Goal: Task Accomplishment & Management: Manage account settings

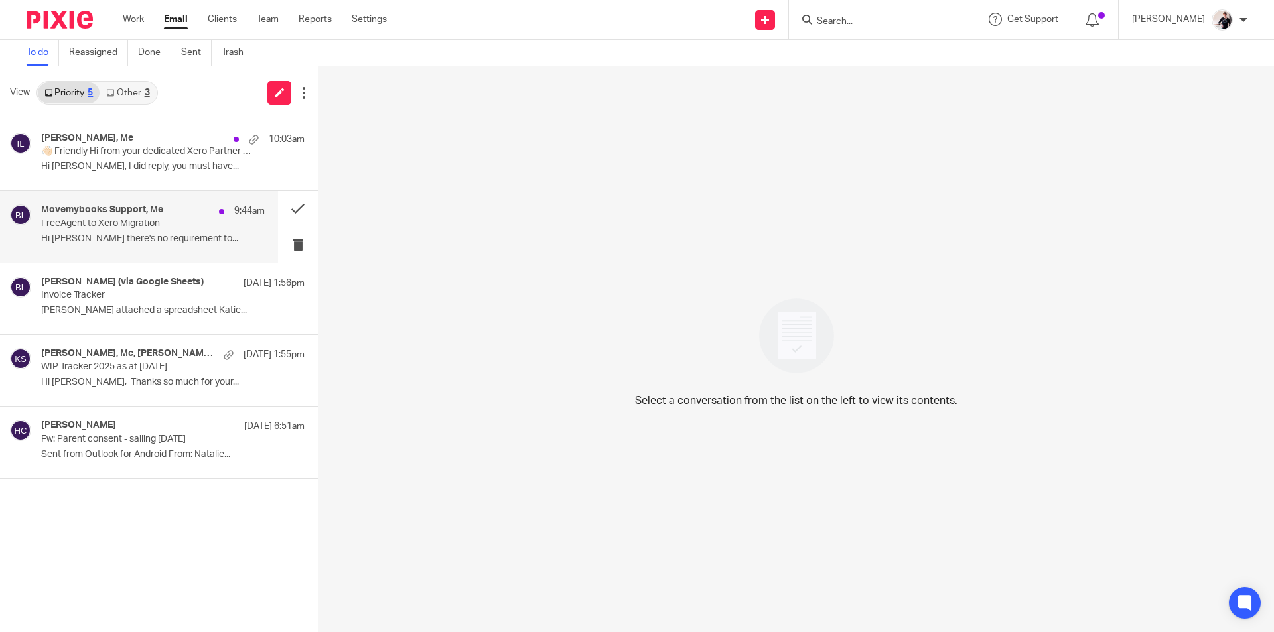
click at [129, 244] on p "Hi [PERSON_NAME] there's no requirement to..." at bounding box center [153, 238] width 224 height 11
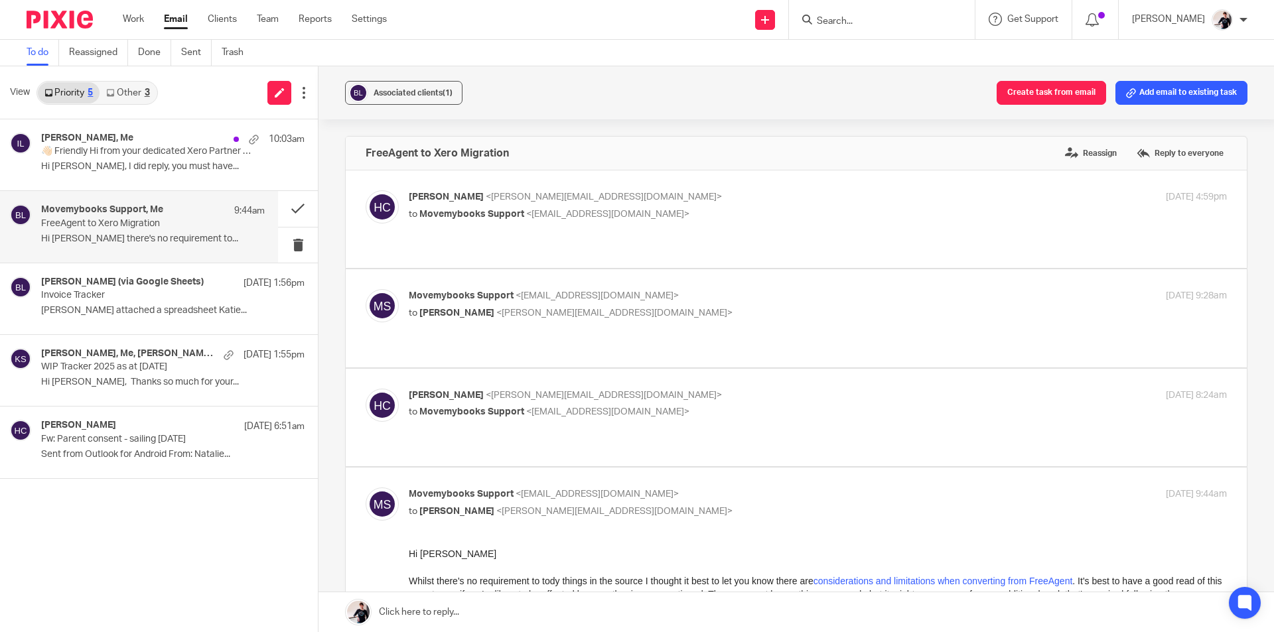
click at [133, 95] on link "Other 3" at bounding box center [127, 92] width 56 height 21
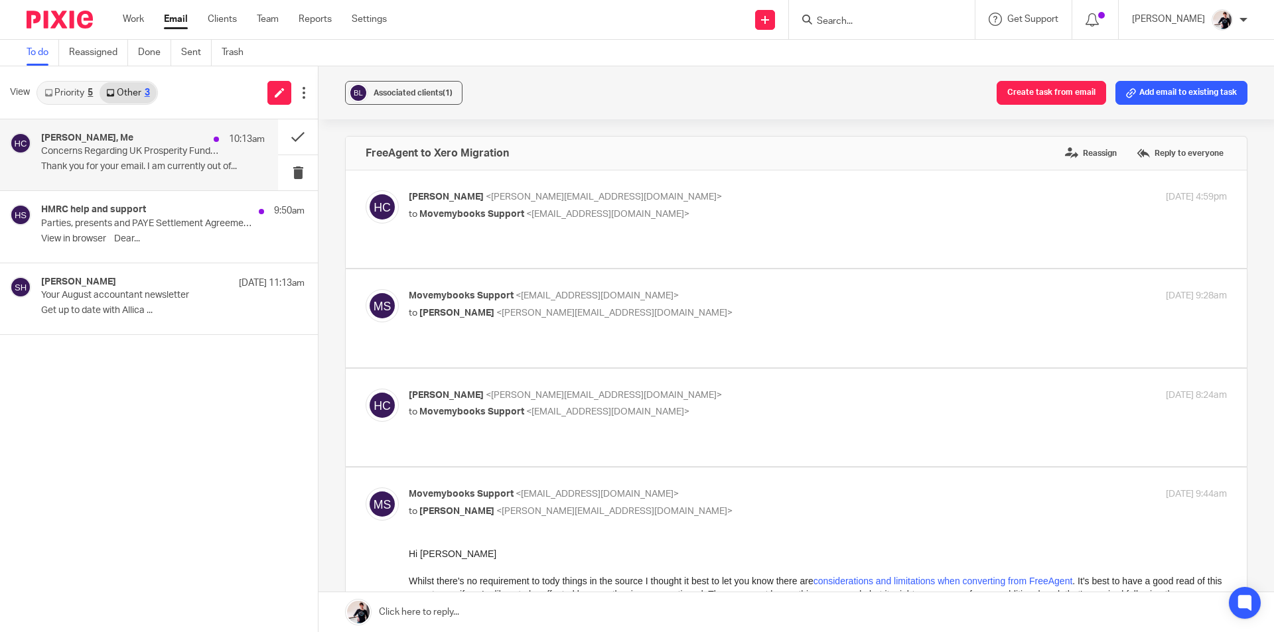
click at [86, 141] on h4 "[PERSON_NAME], Me" at bounding box center [87, 138] width 92 height 11
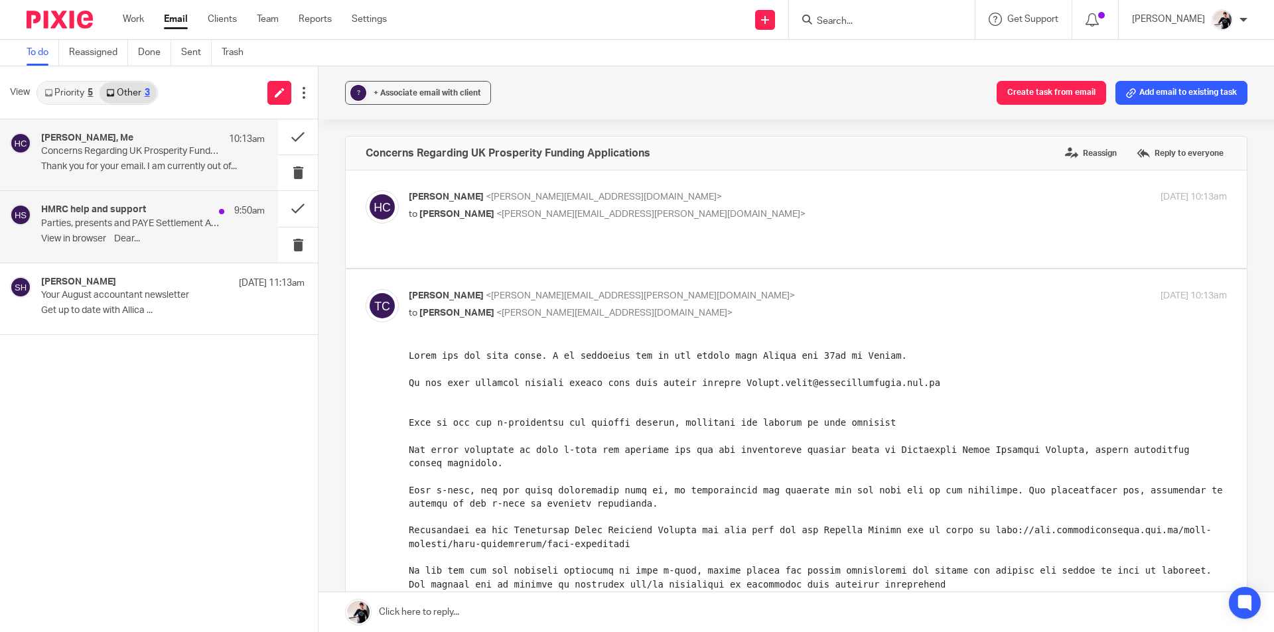
click at [97, 245] on div "HMRC help and support 9:50am Parties, presents and PAYE Settlement Agreements (…" at bounding box center [153, 226] width 224 height 44
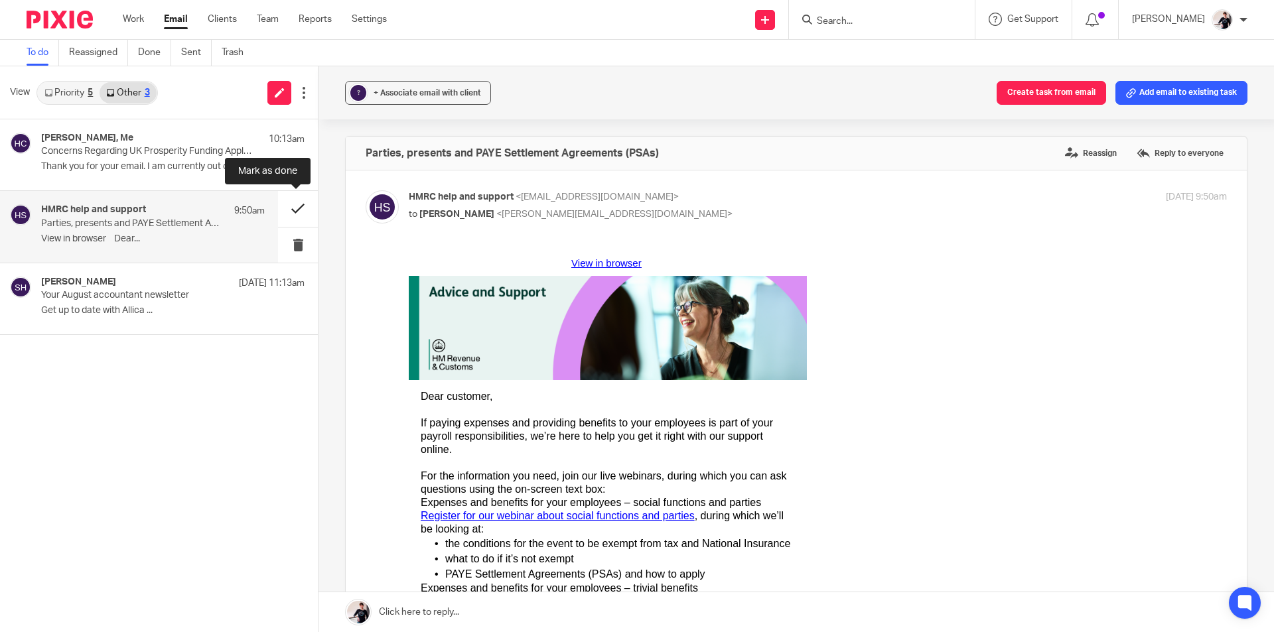
click at [292, 220] on button at bounding box center [298, 208] width 40 height 35
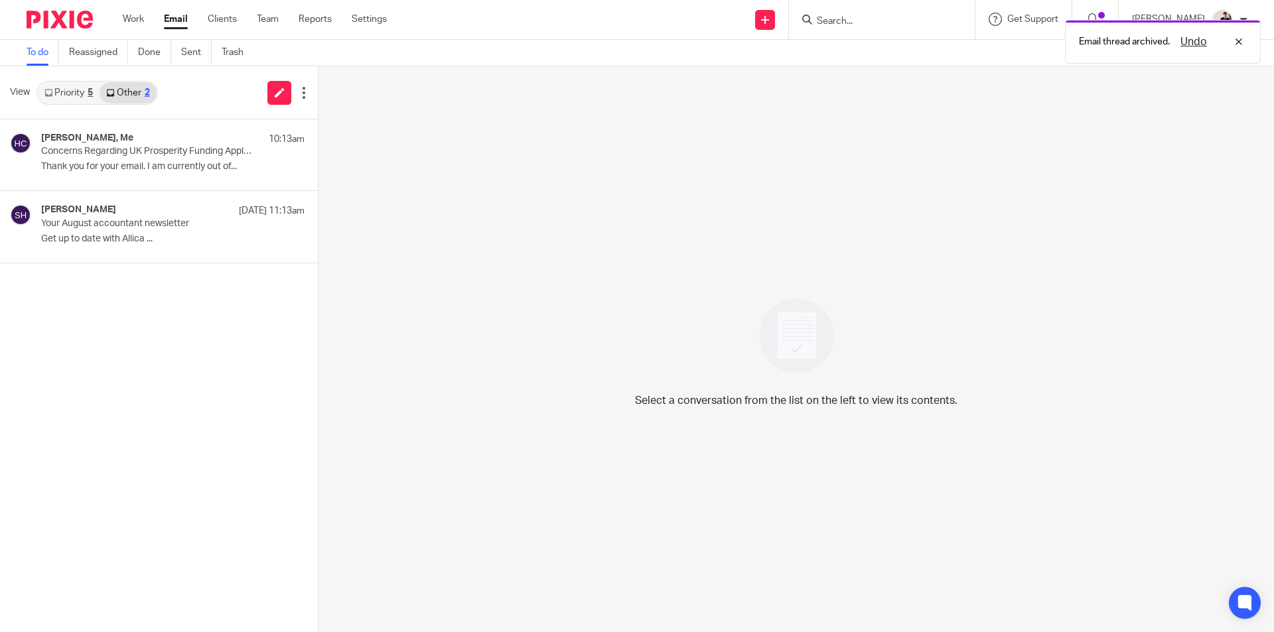
click at [85, 103] on link "Priority 5" at bounding box center [69, 92] width 62 height 21
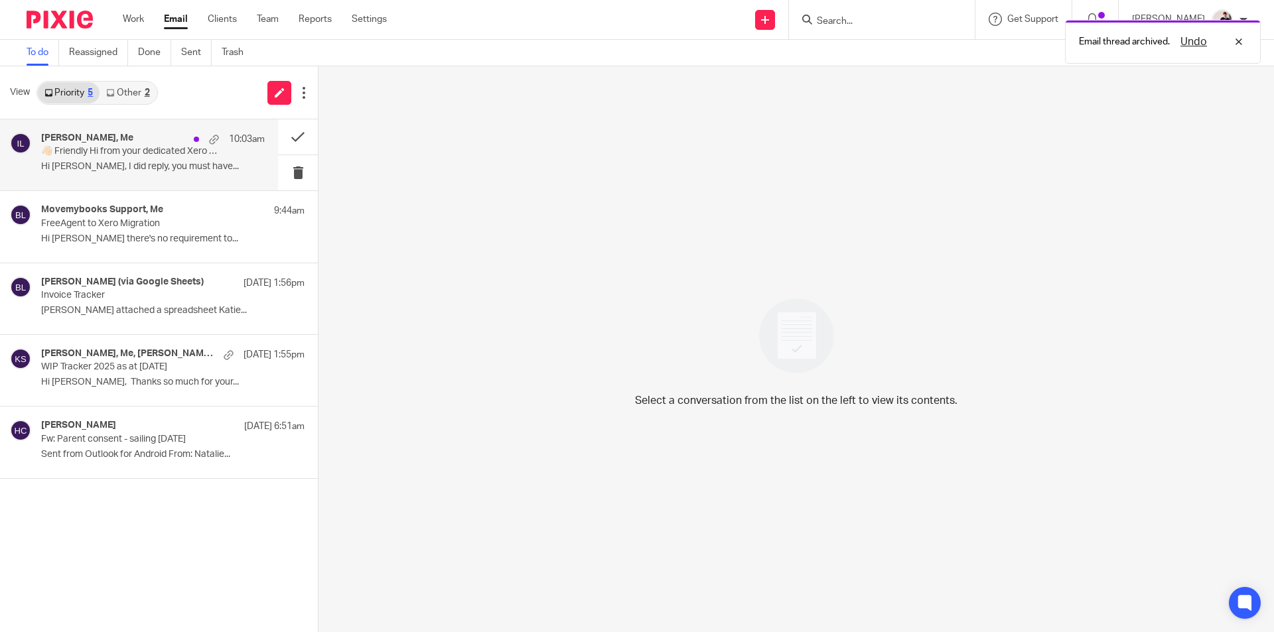
click at [115, 159] on div "Gosia Zaleska, Me 10:03am 👋🏻 Friendly Hi from your dedicated Xero Partner Succe…" at bounding box center [153, 155] width 224 height 44
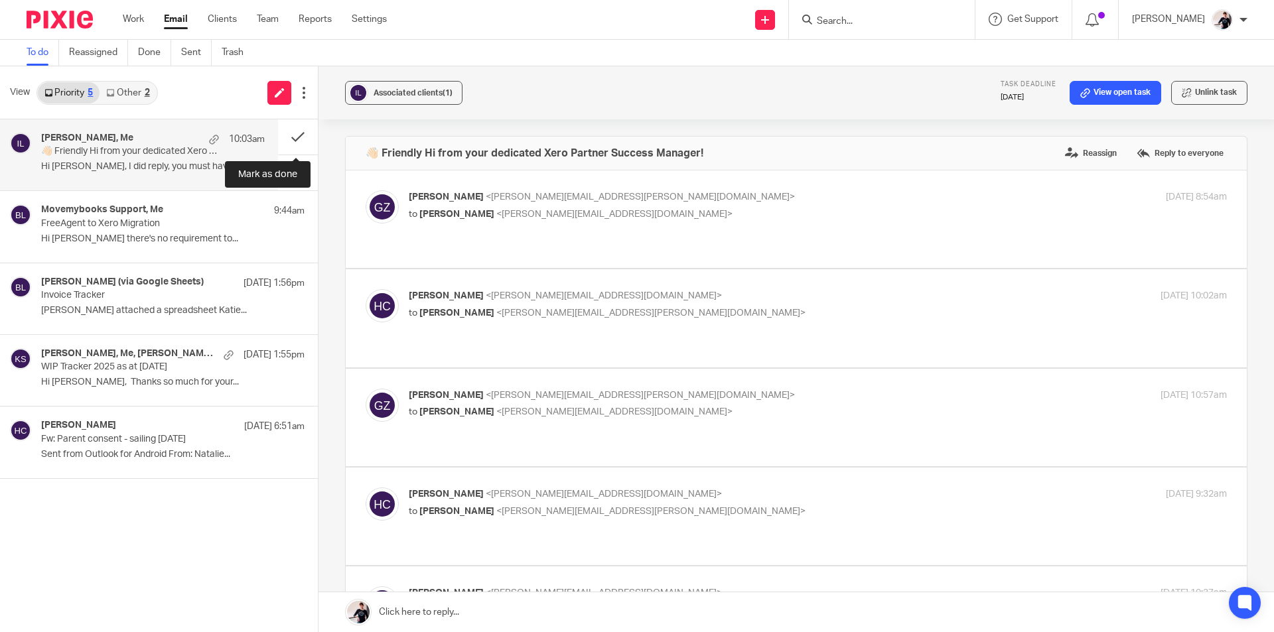
drag, startPoint x: 285, startPoint y: 137, endPoint x: 204, endPoint y: 141, distance: 80.4
click at [285, 137] on button at bounding box center [298, 136] width 40 height 35
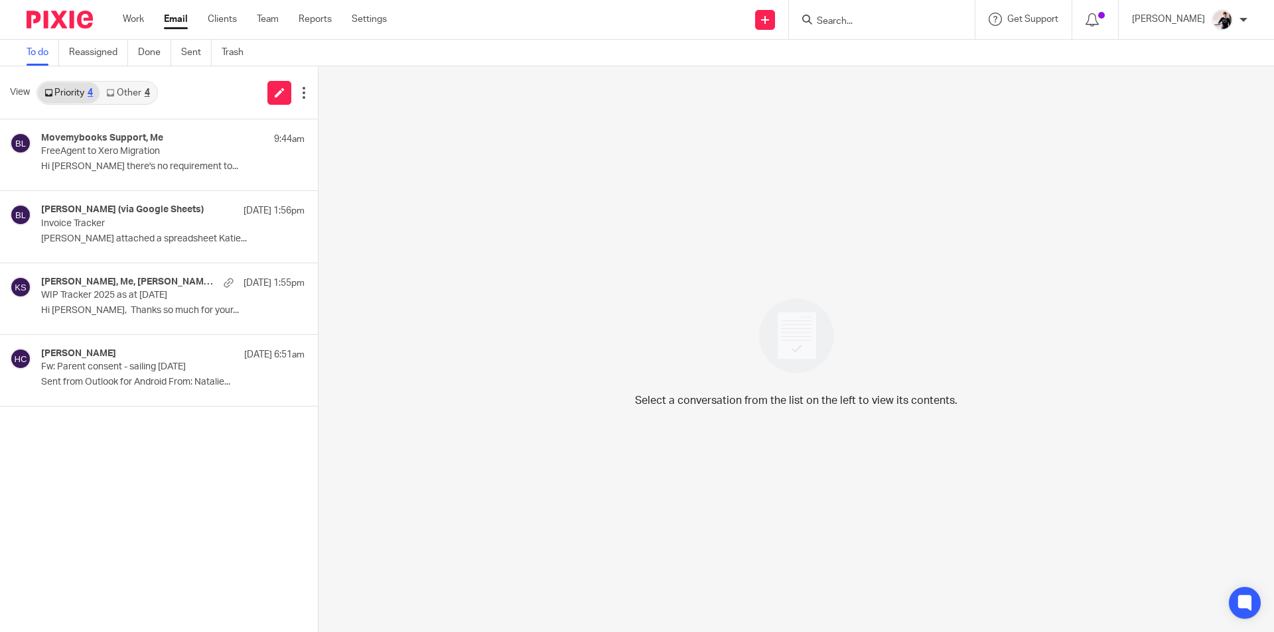
click at [137, 86] on link "Other 4" at bounding box center [127, 92] width 56 height 21
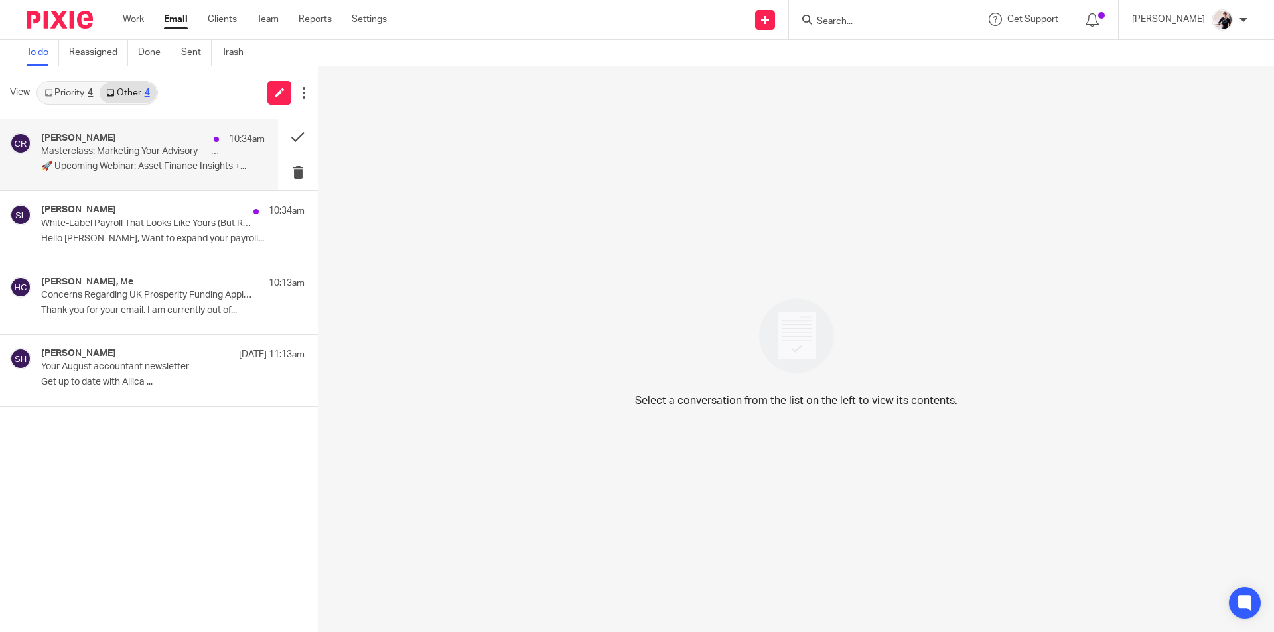
click at [164, 159] on div "[PERSON_NAME] 10:34am Masterclass: Marketing Your Advisory — Book Now 🚀 Upcomin…" at bounding box center [153, 155] width 224 height 44
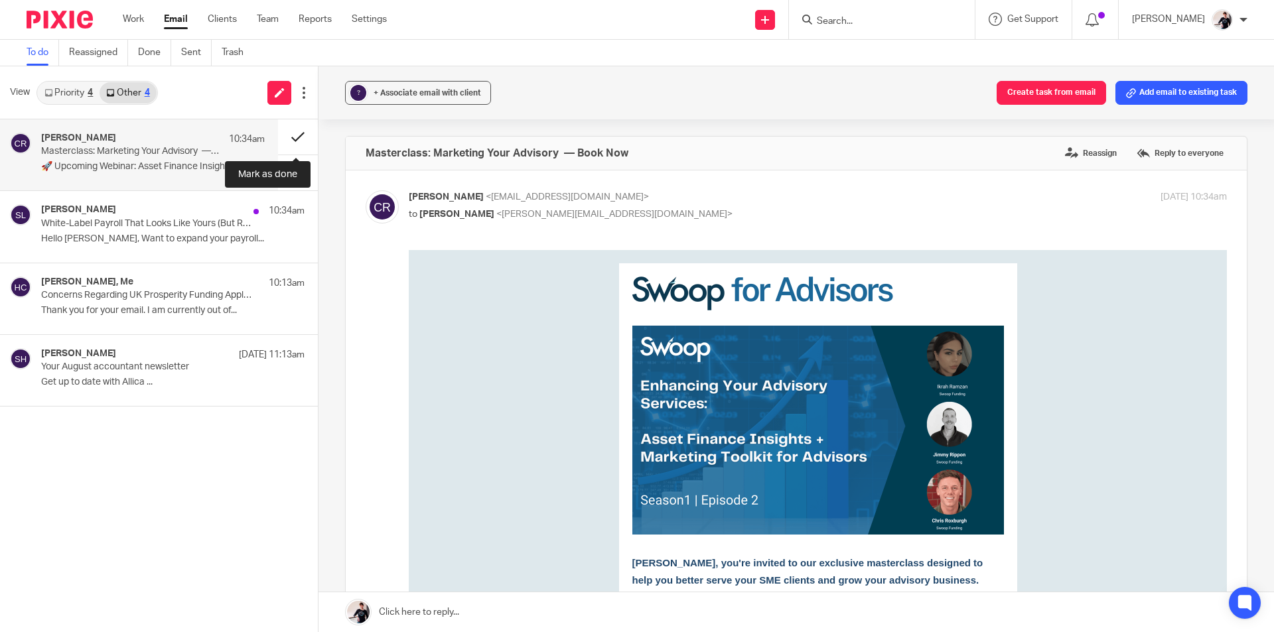
click at [285, 140] on button at bounding box center [298, 136] width 40 height 35
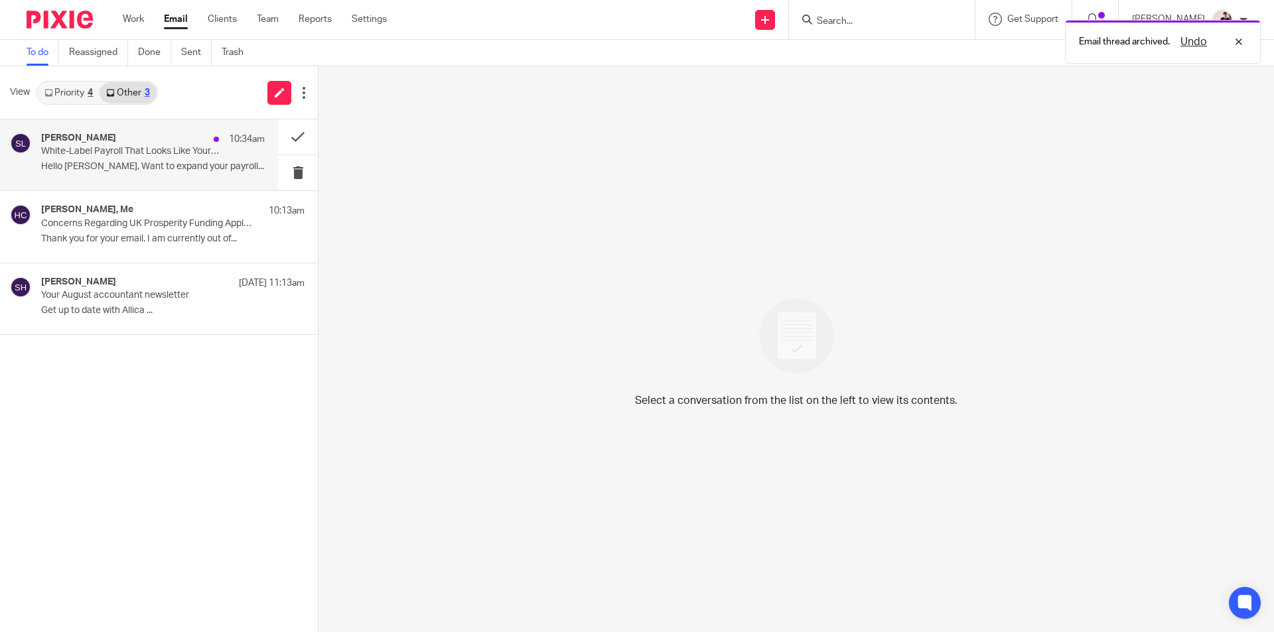
click at [135, 149] on p "White-Label Payroll That Looks Like Yours (But Runs on Us)" at bounding box center [130, 151] width 179 height 11
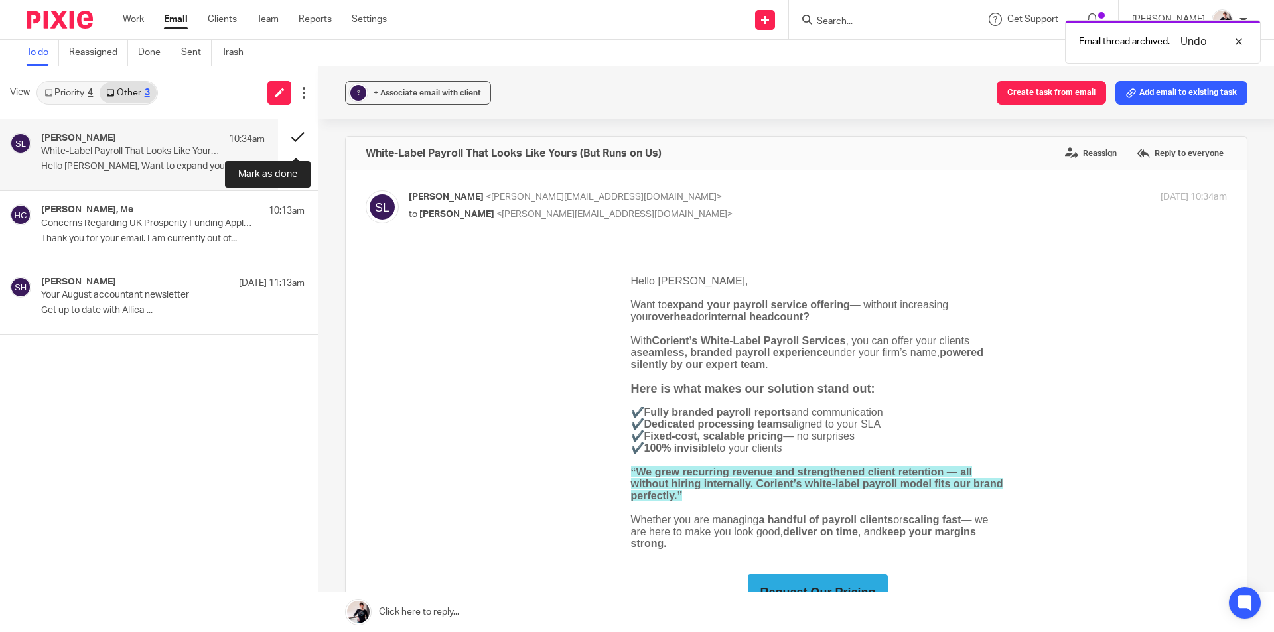
click at [291, 144] on button at bounding box center [298, 136] width 40 height 35
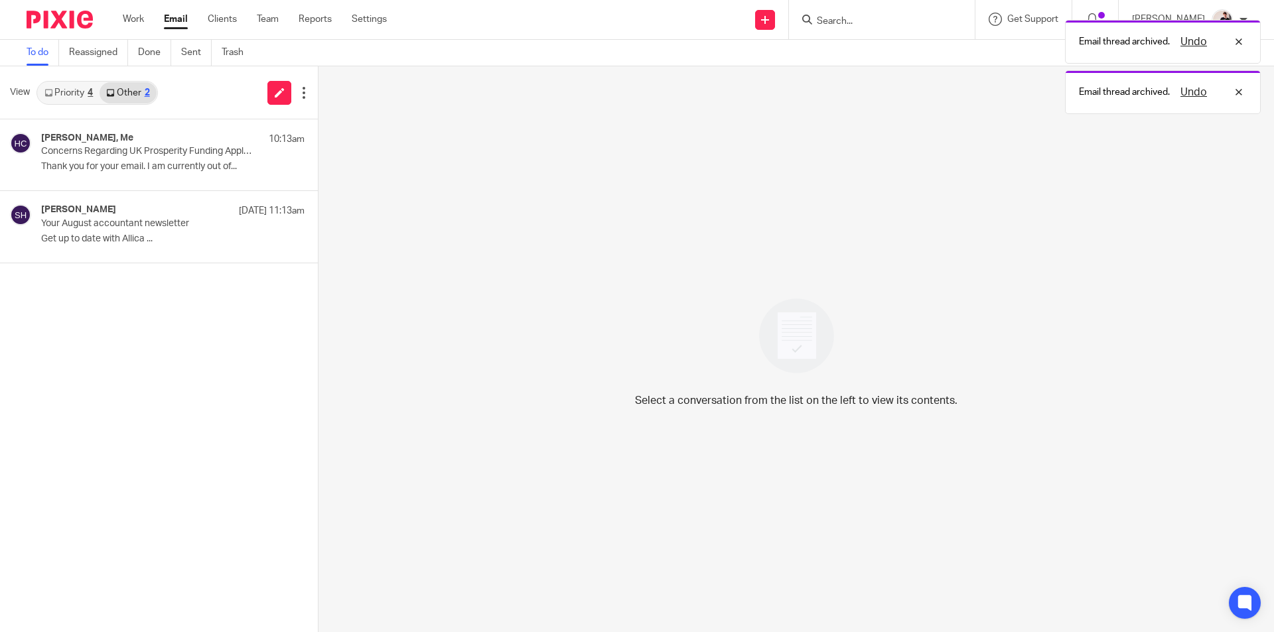
click at [68, 97] on link "Priority 4" at bounding box center [69, 92] width 62 height 21
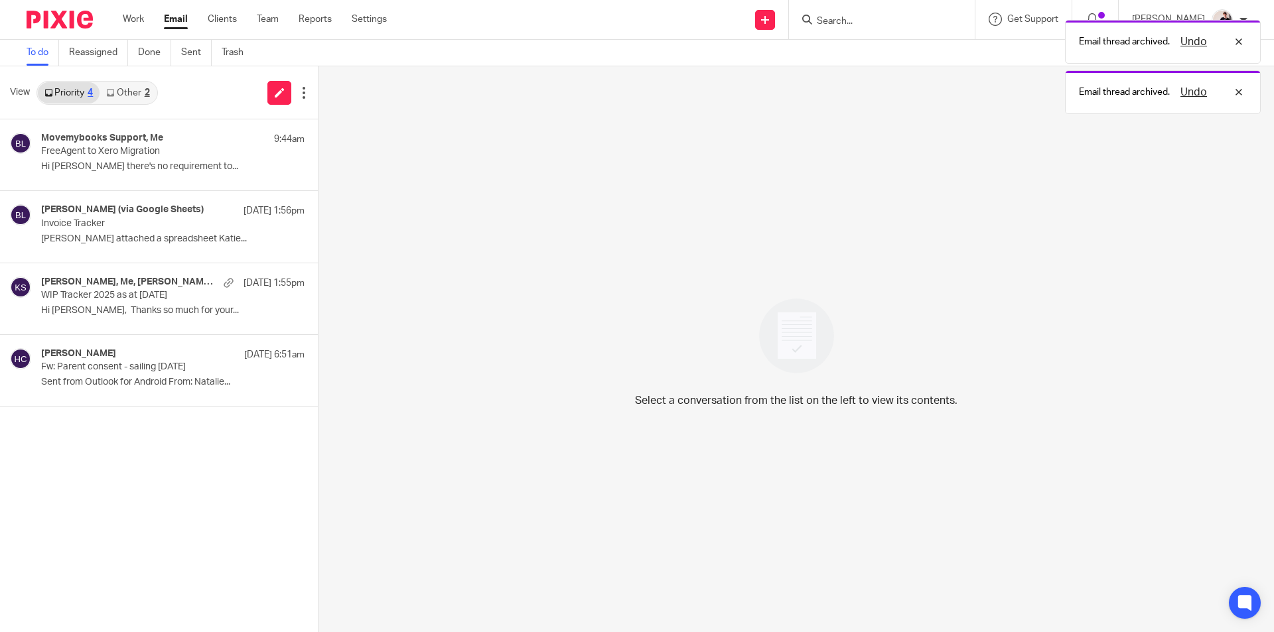
click at [133, 92] on link "Other 2" at bounding box center [127, 92] width 56 height 21
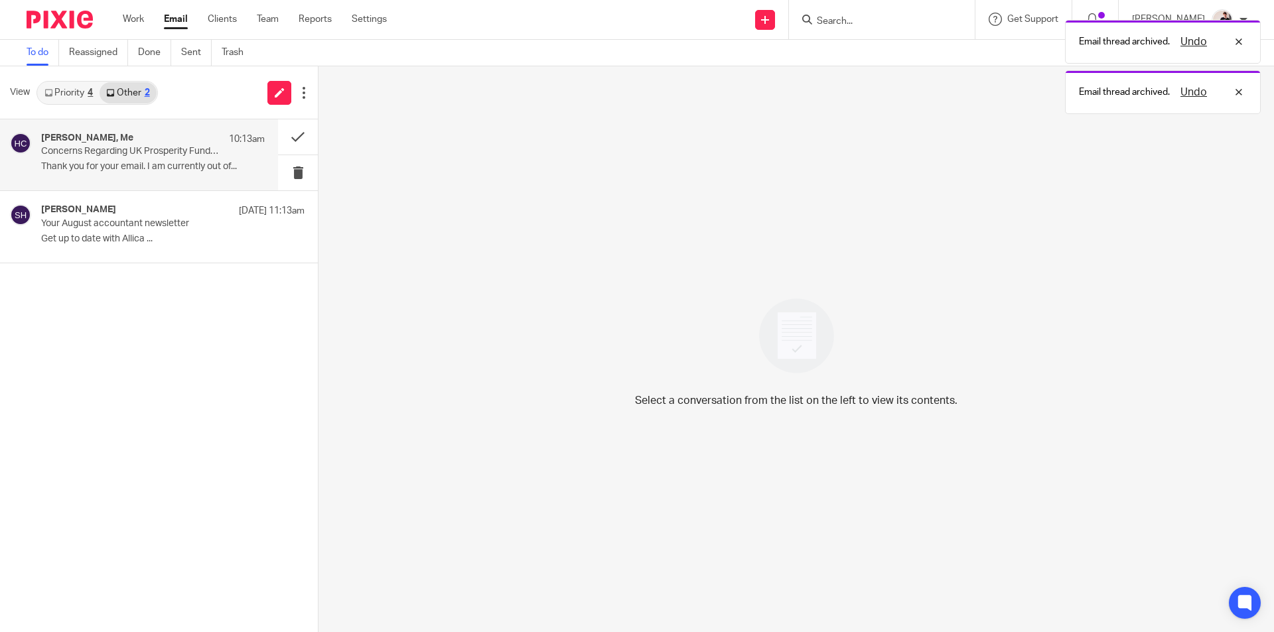
click at [152, 153] on p "Concerns Regarding UK Prosperity Funding Applications" at bounding box center [130, 151] width 179 height 11
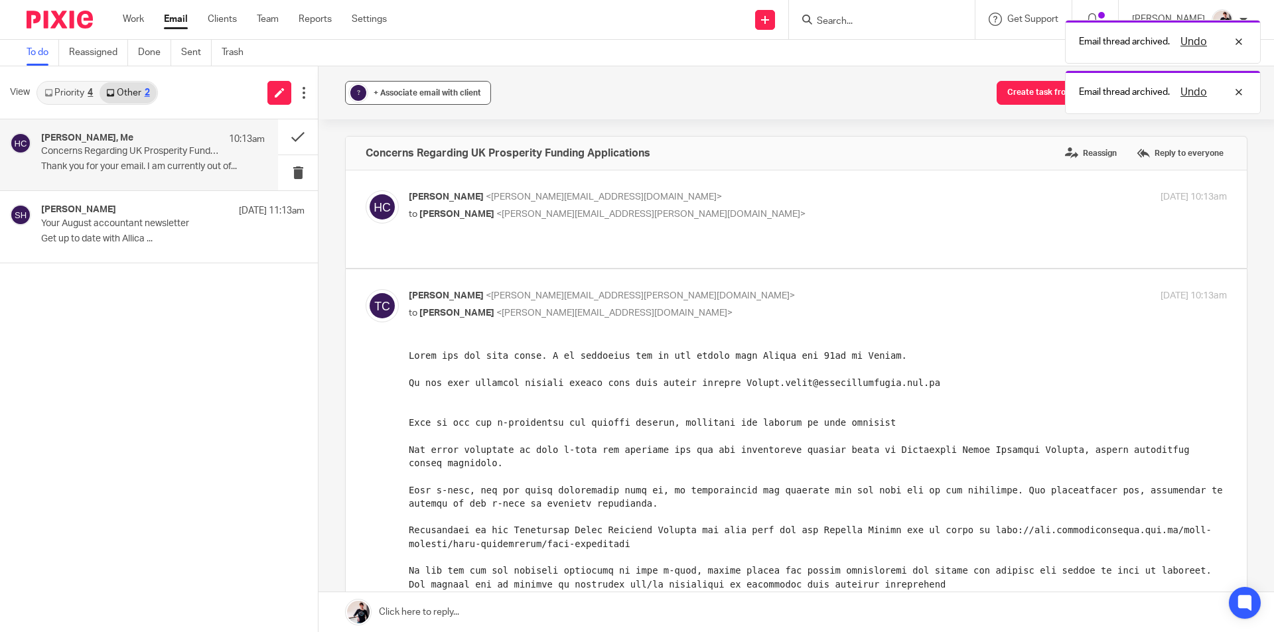
click at [452, 95] on span "+ Associate email with client" at bounding box center [426, 93] width 107 height 8
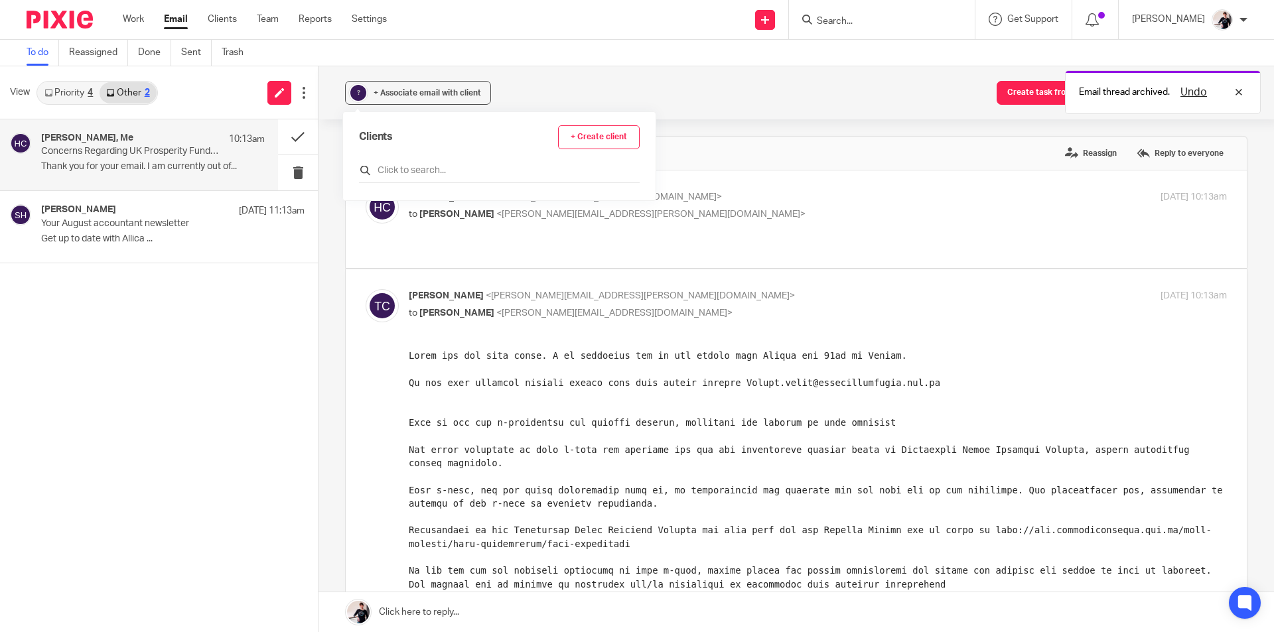
click at [440, 168] on input "text" at bounding box center [499, 170] width 281 height 13
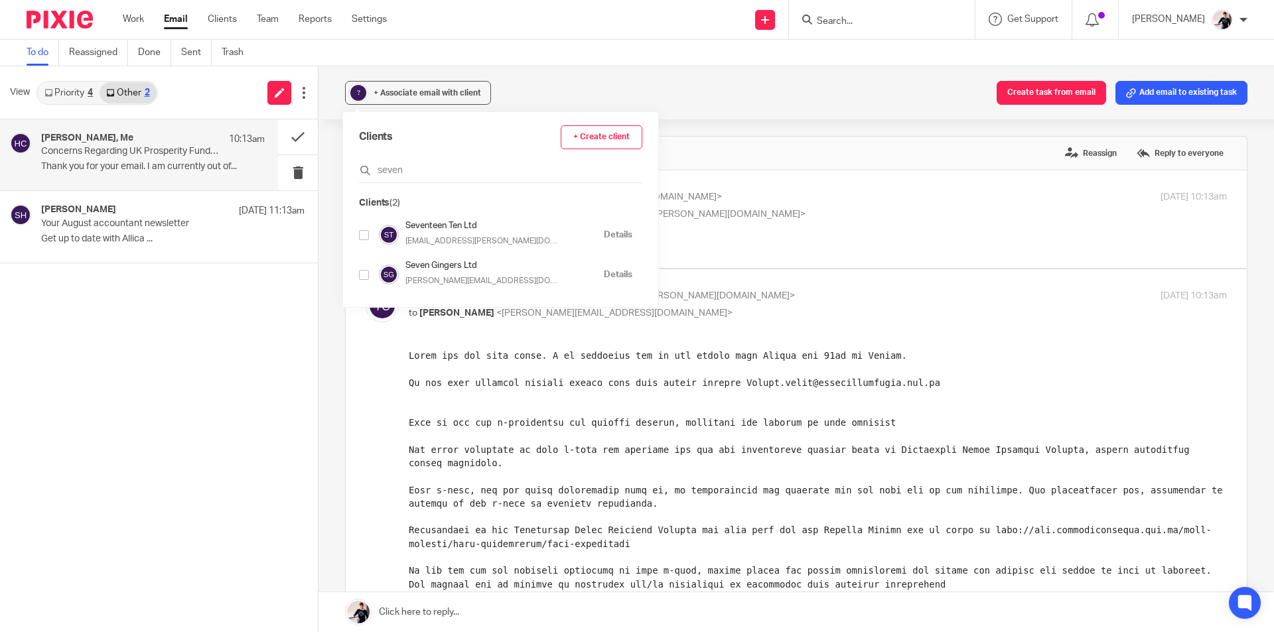
type input "seven"
click at [362, 275] on input "checkbox" at bounding box center [364, 275] width 10 height 10
checkbox input "true"
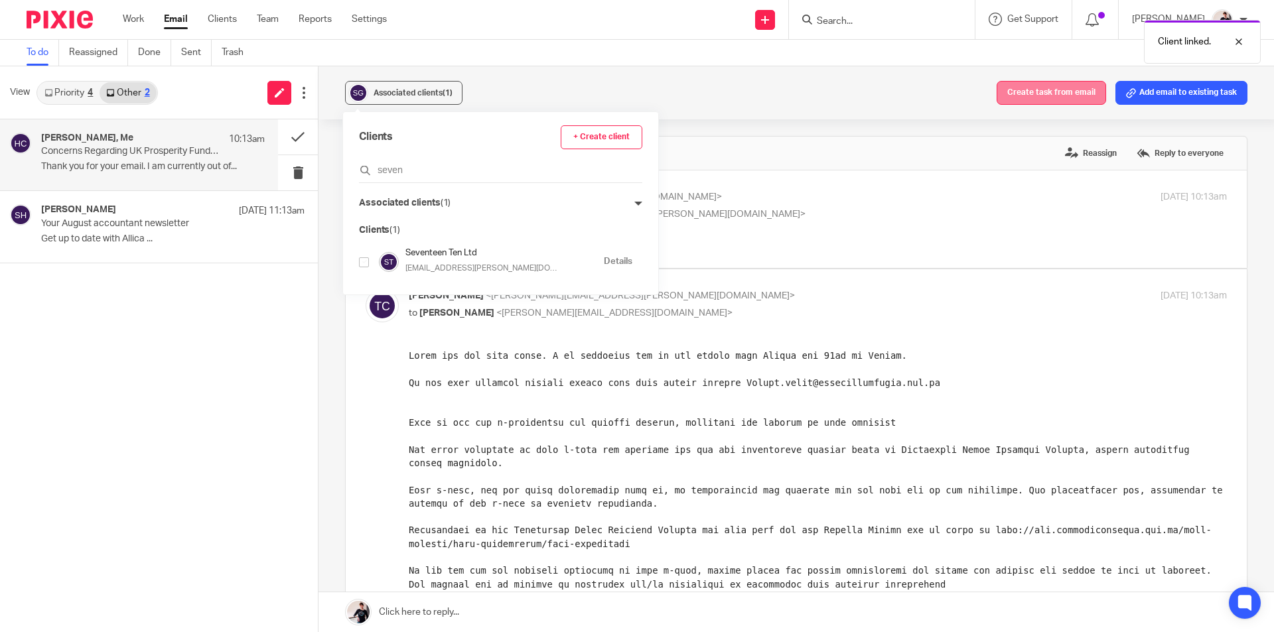
click at [1047, 96] on button "Create task from email" at bounding box center [1050, 93] width 109 height 24
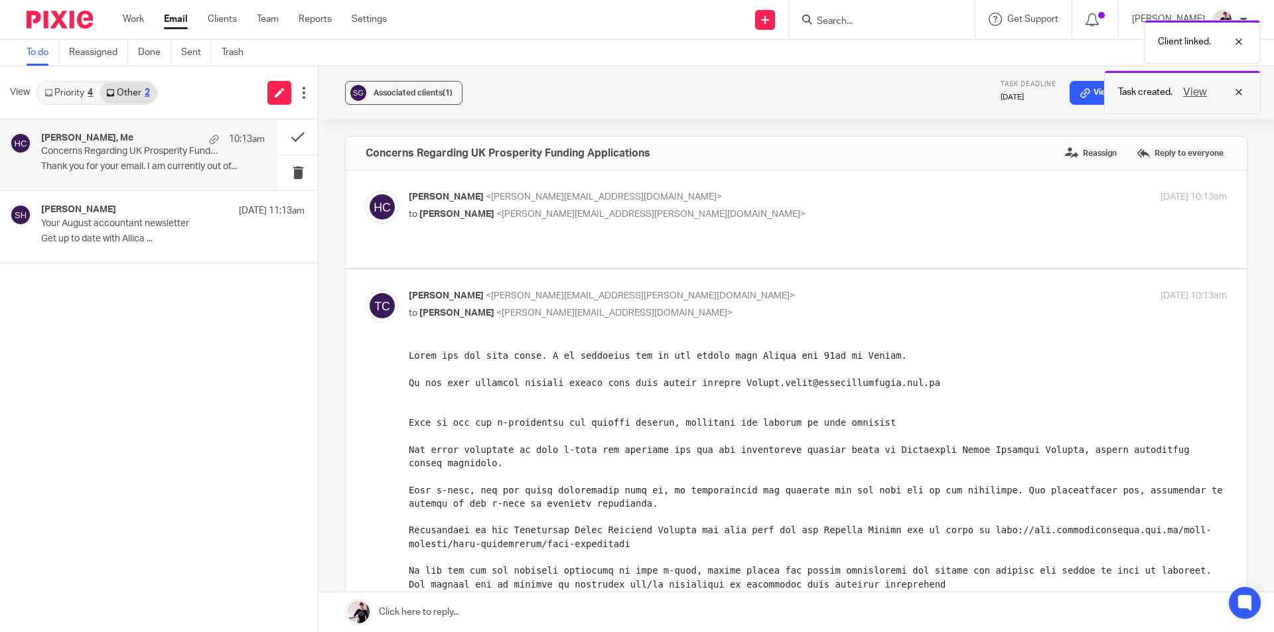
click at [1195, 94] on button "View" at bounding box center [1195, 92] width 32 height 16
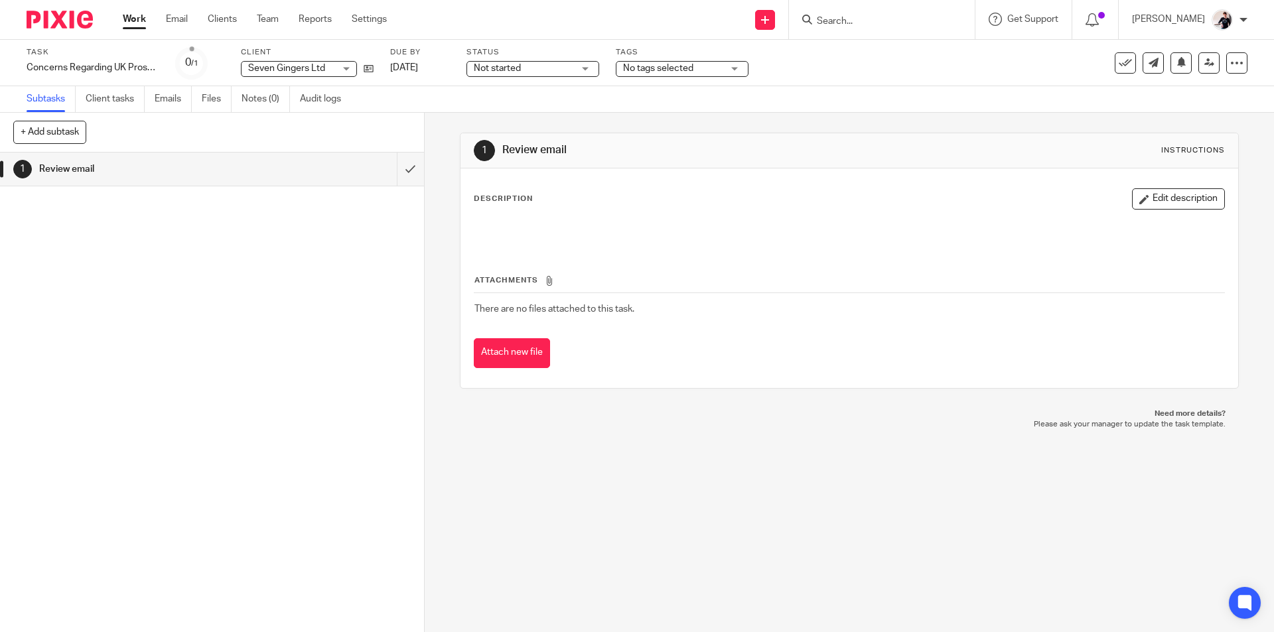
click at [492, 72] on span "Not started" at bounding box center [497, 68] width 47 height 9
click at [511, 112] on span "In progress" at bounding box center [499, 116] width 46 height 9
click at [673, 66] on span "No tags selected" at bounding box center [658, 68] width 70 height 9
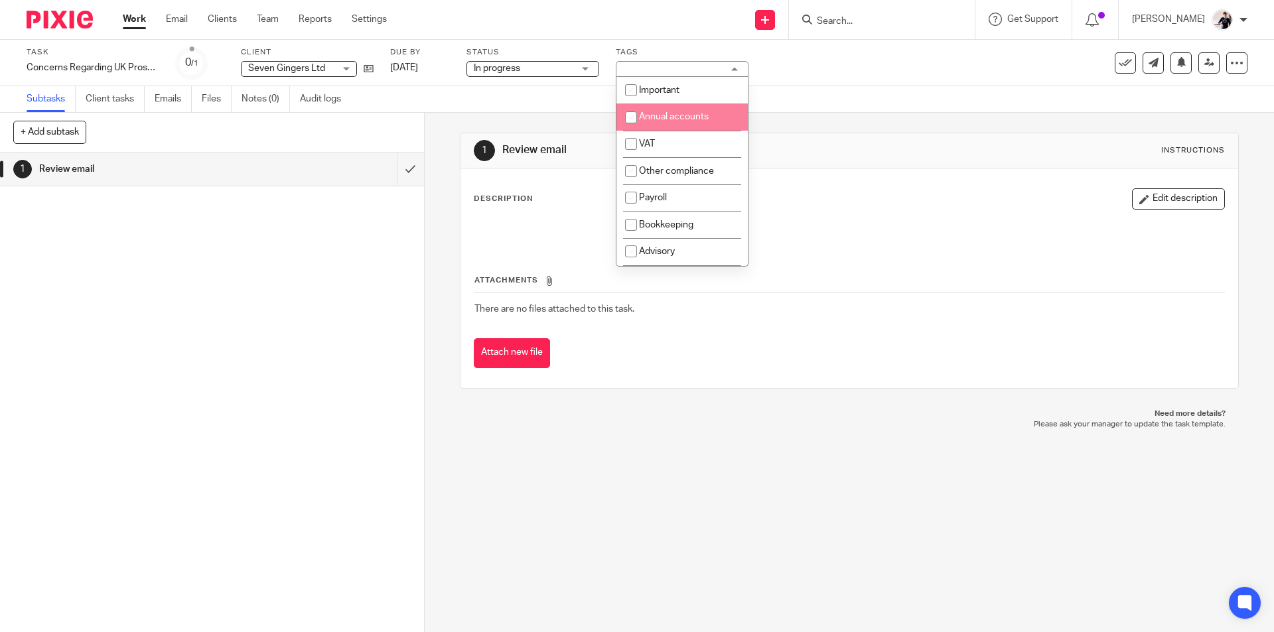
scroll to position [199, 0]
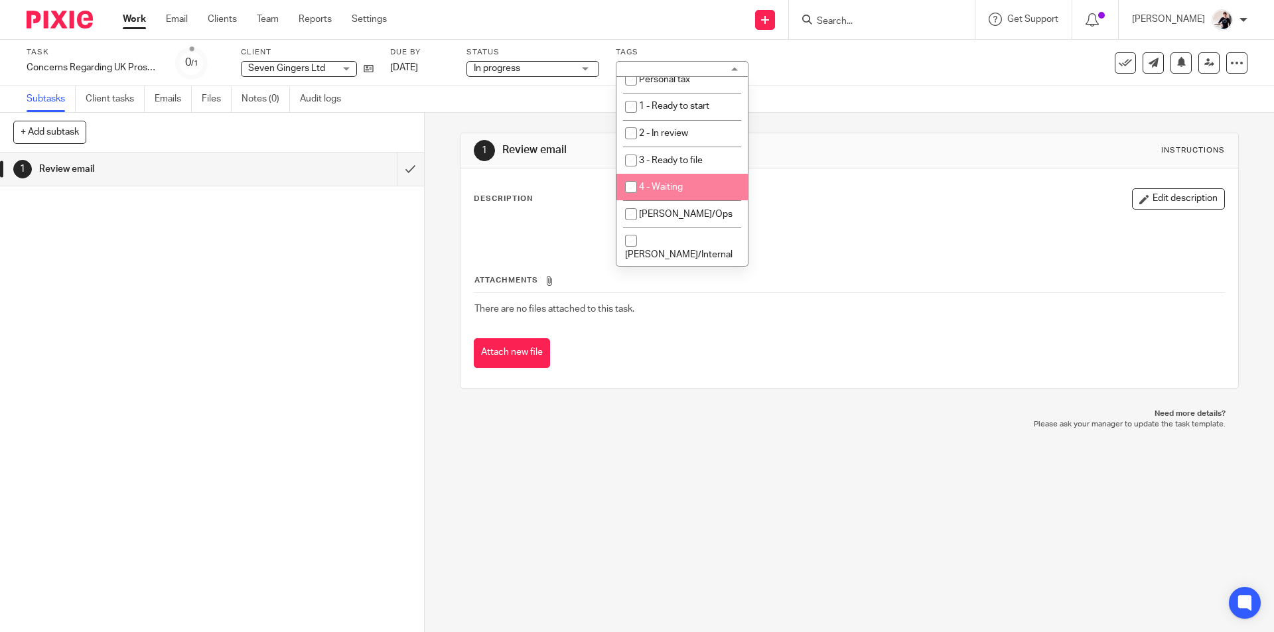
click at [712, 190] on li "4 - Waiting" at bounding box center [681, 187] width 131 height 27
checkbox input "true"
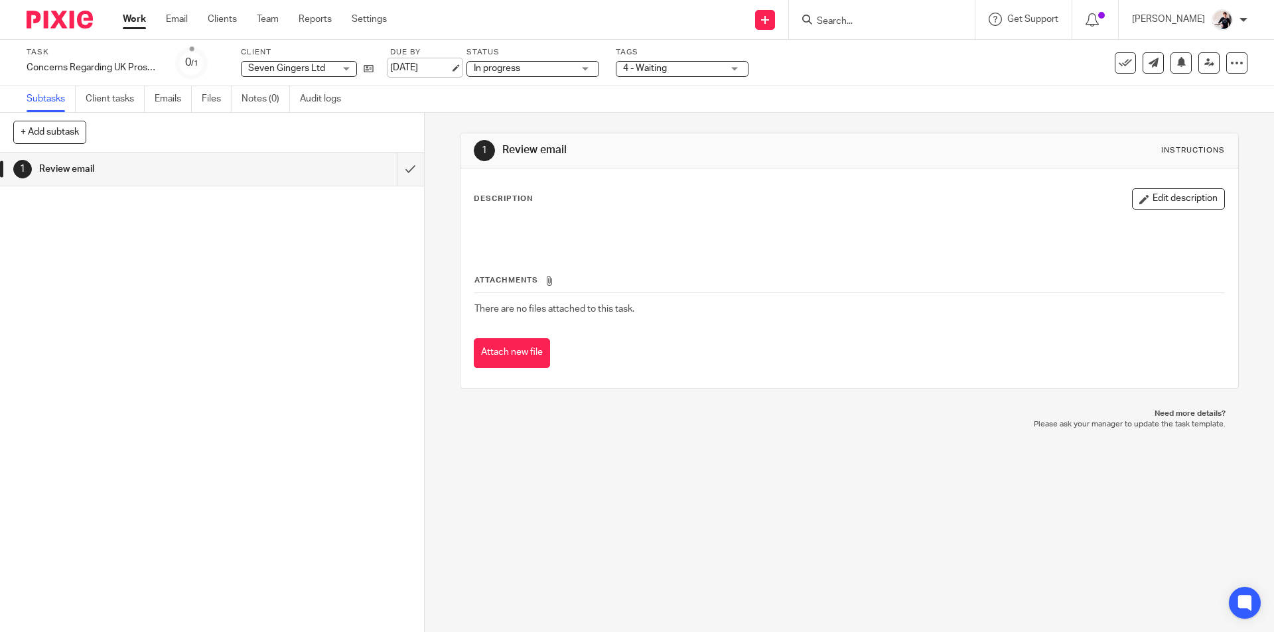
click at [417, 64] on link "[DATE]" at bounding box center [420, 68] width 60 height 14
click at [182, 21] on link "Email" at bounding box center [177, 19] width 22 height 13
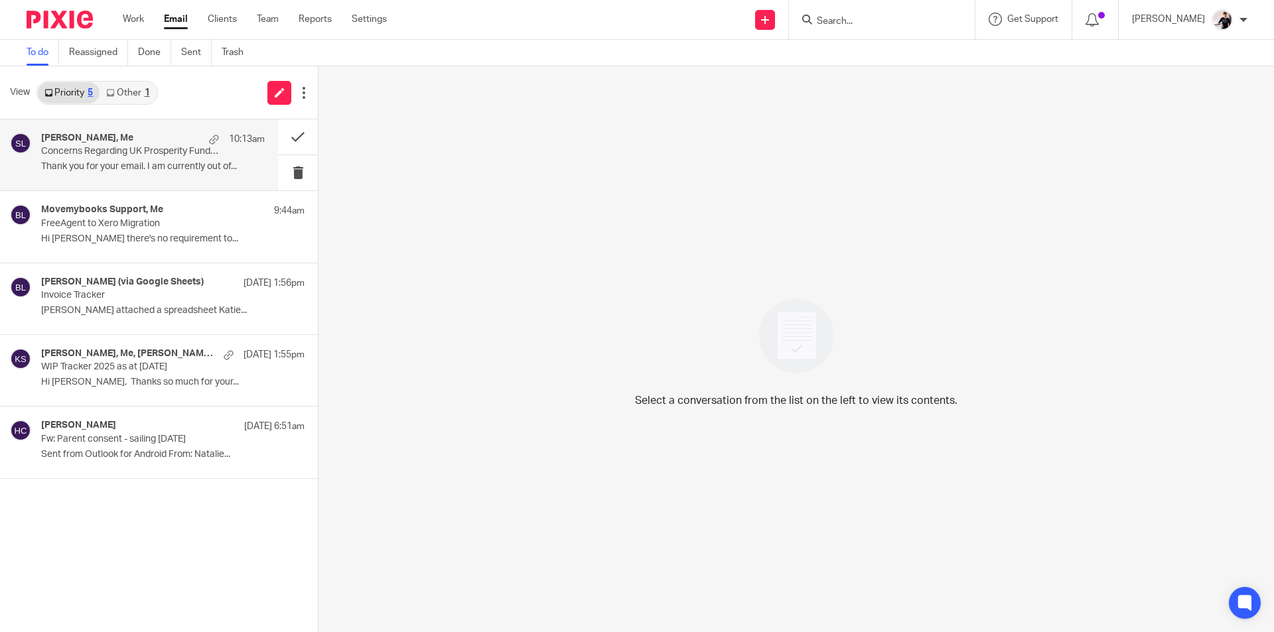
click at [126, 158] on div "[PERSON_NAME], Me 10:13am Concerns Regarding UK Prosperity Funding Applications…" at bounding box center [153, 155] width 224 height 44
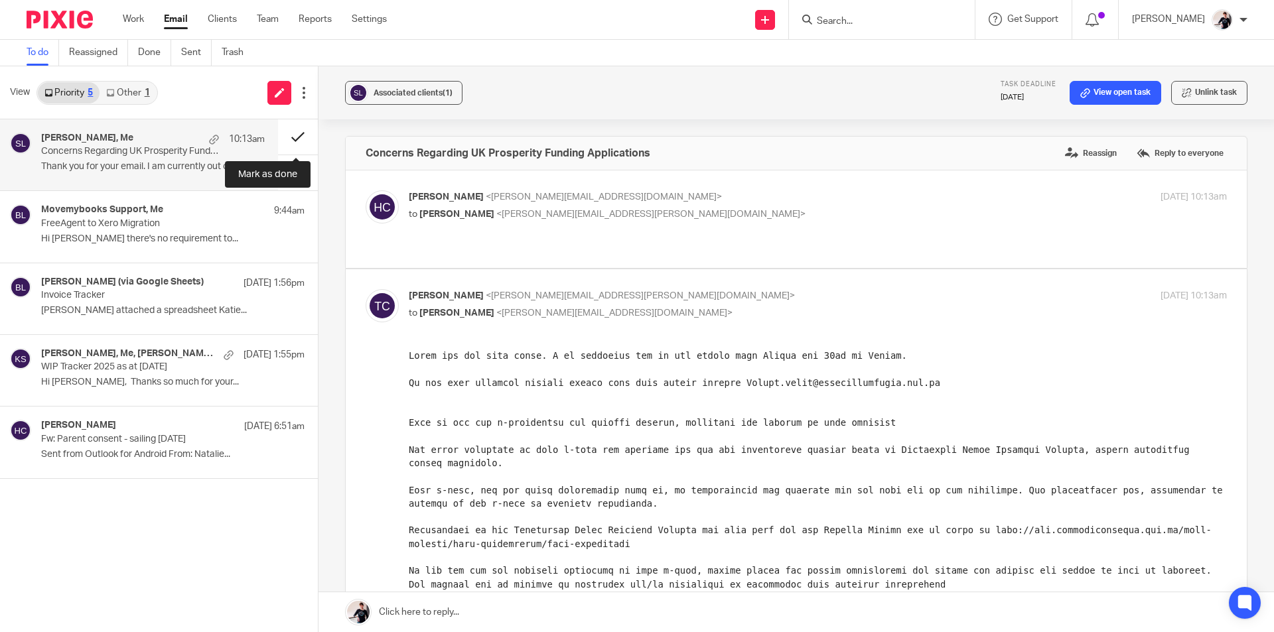
click at [300, 127] on button at bounding box center [298, 136] width 40 height 35
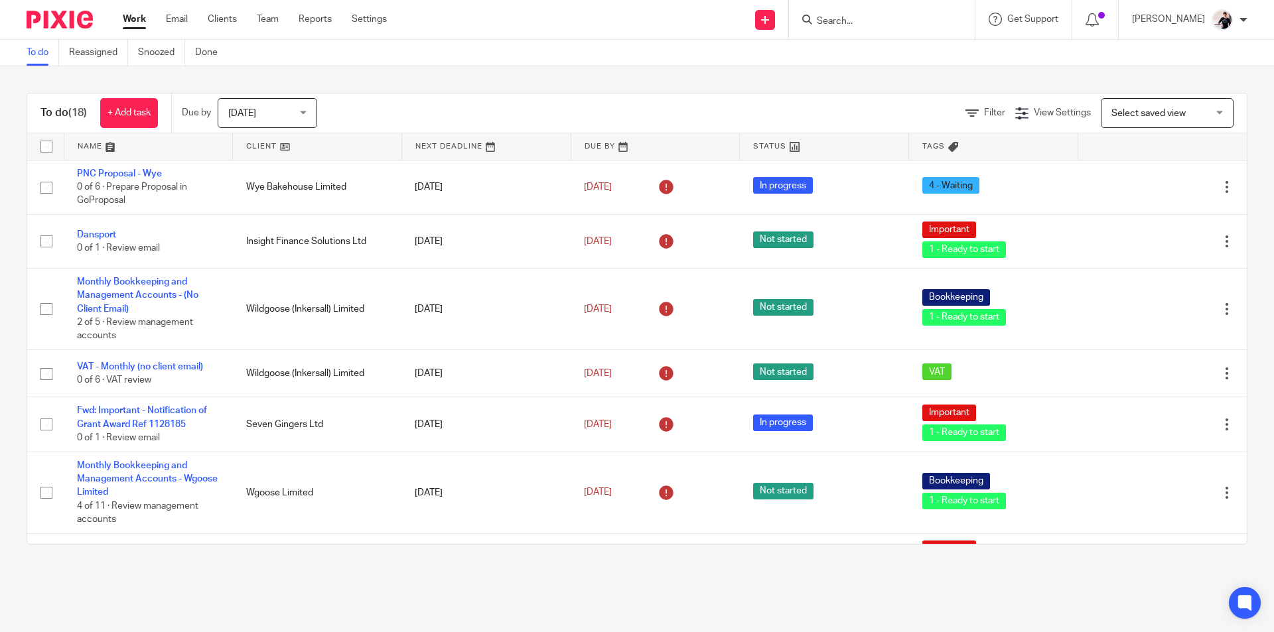
click at [256, 147] on link at bounding box center [317, 146] width 168 height 27
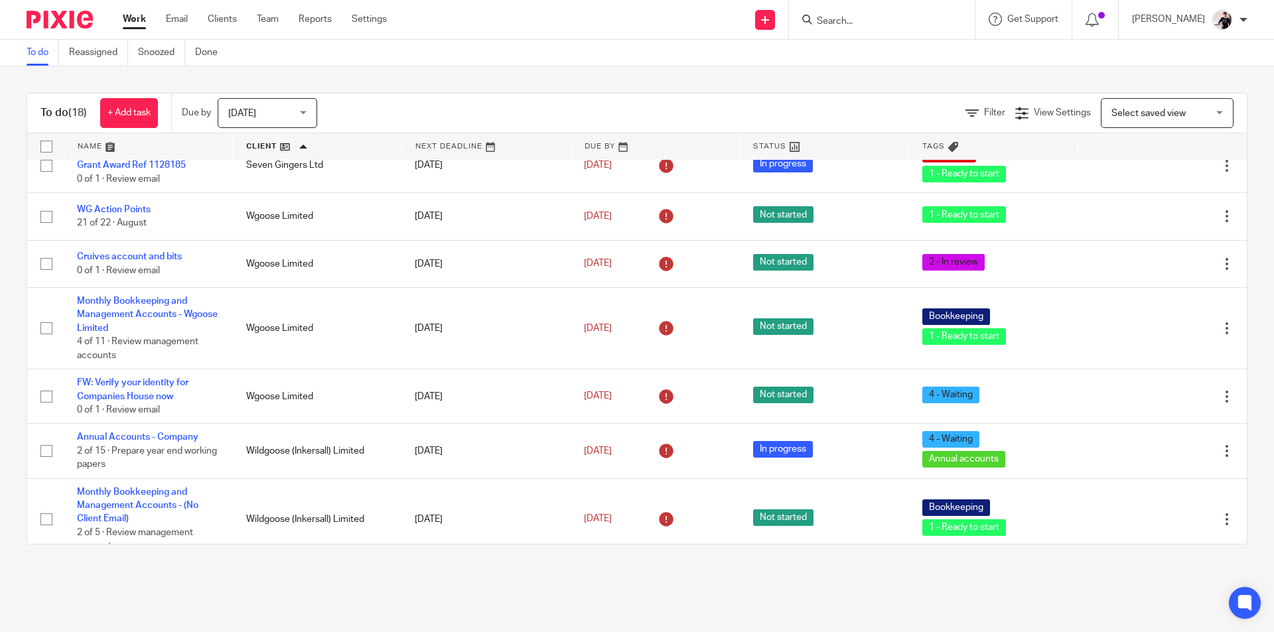
scroll to position [296, 0]
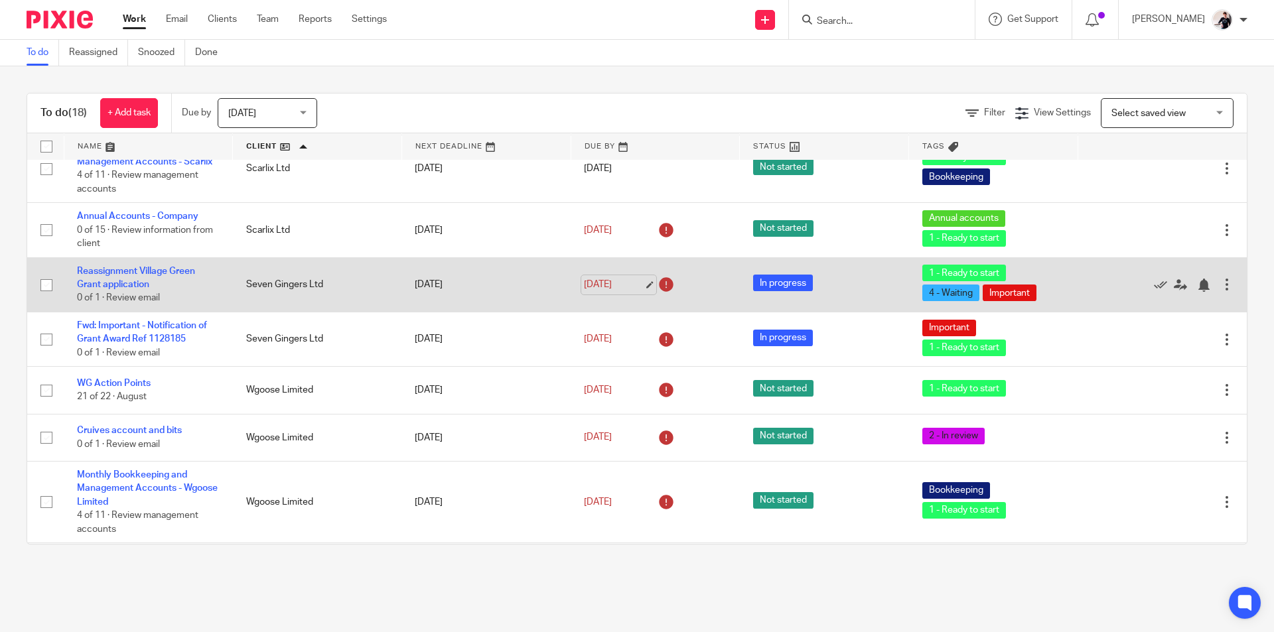
click at [600, 281] on link "[DATE]" at bounding box center [614, 285] width 60 height 14
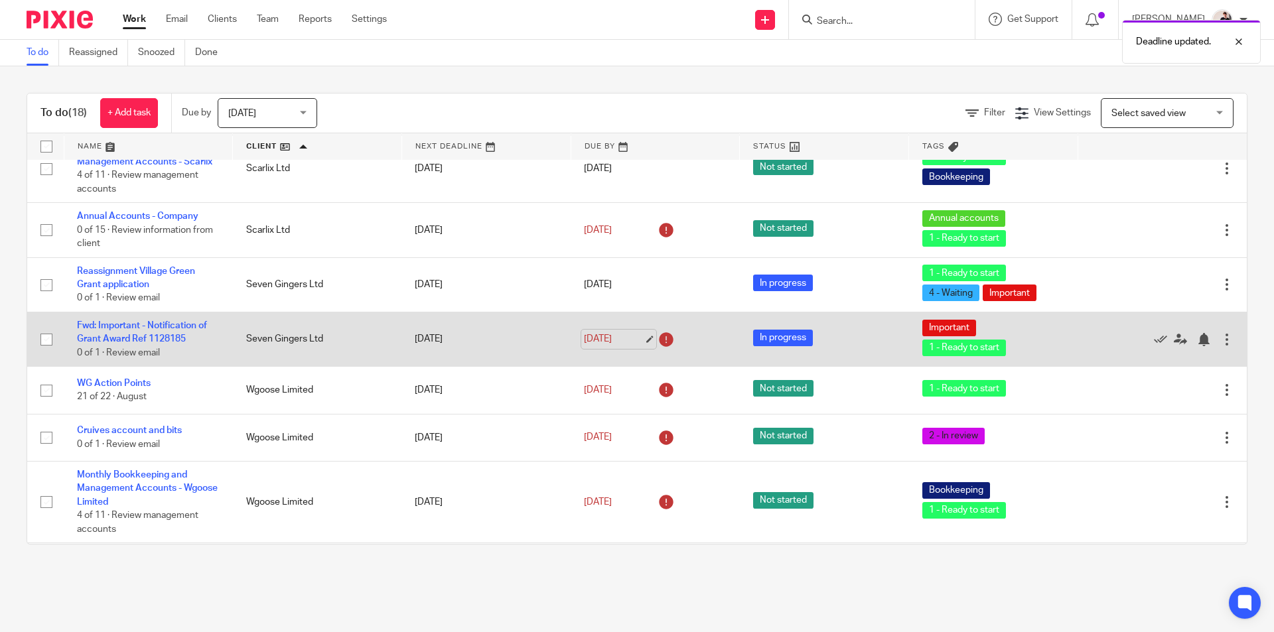
click at [601, 334] on link "[DATE]" at bounding box center [614, 339] width 60 height 14
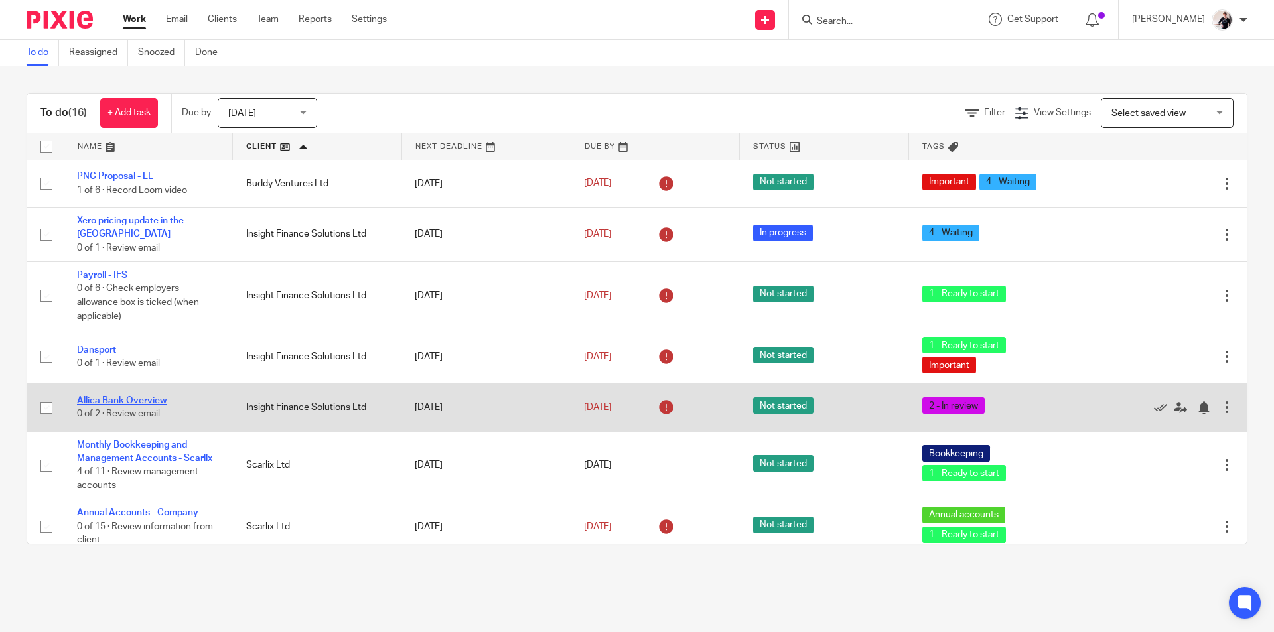
click at [147, 396] on link "Allica Bank Overview" at bounding box center [122, 400] width 90 height 9
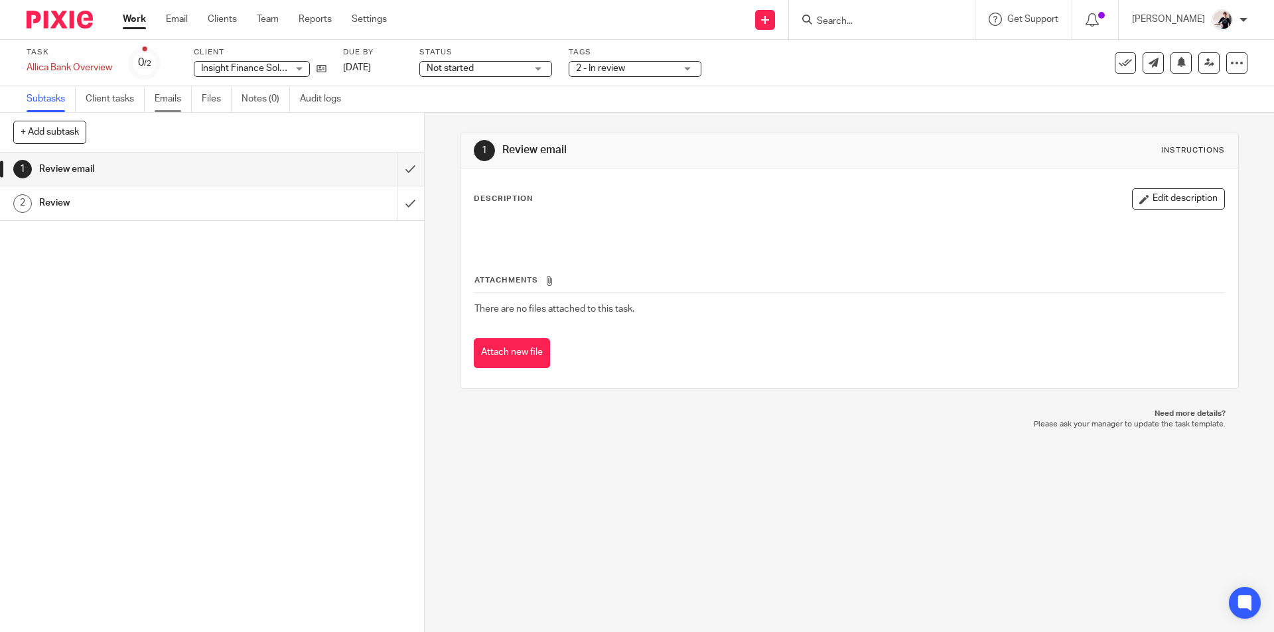
click at [180, 103] on link "Emails" at bounding box center [173, 99] width 37 height 26
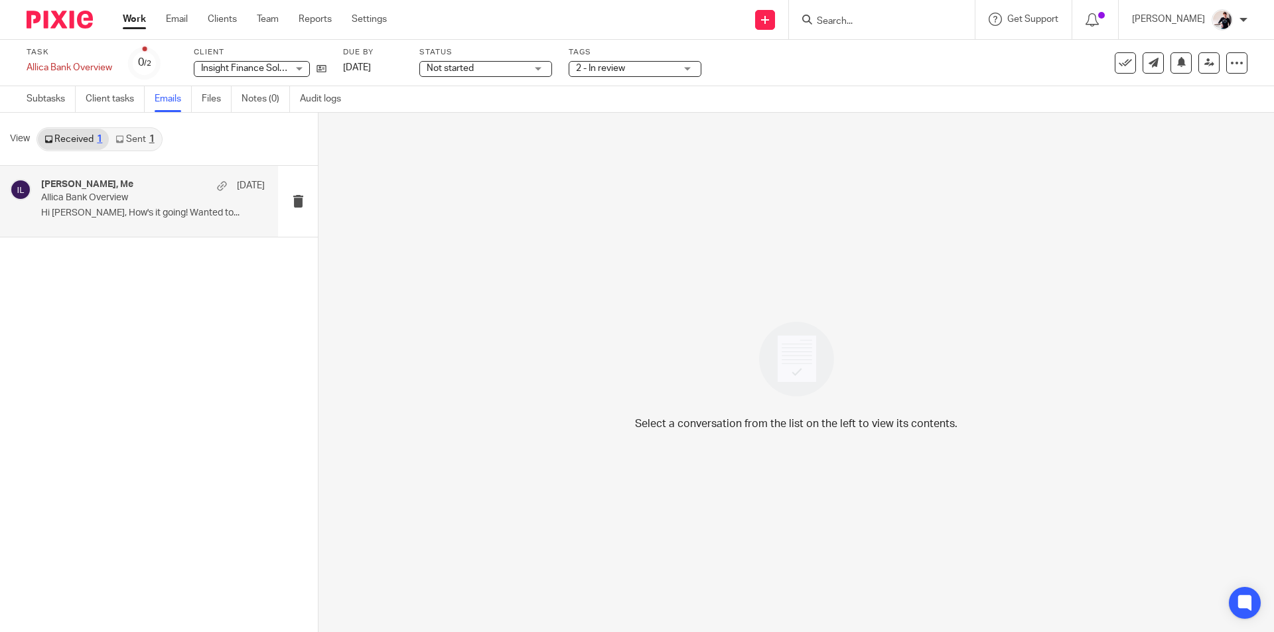
click at [86, 196] on p "Allica Bank Overview" at bounding box center [130, 197] width 179 height 11
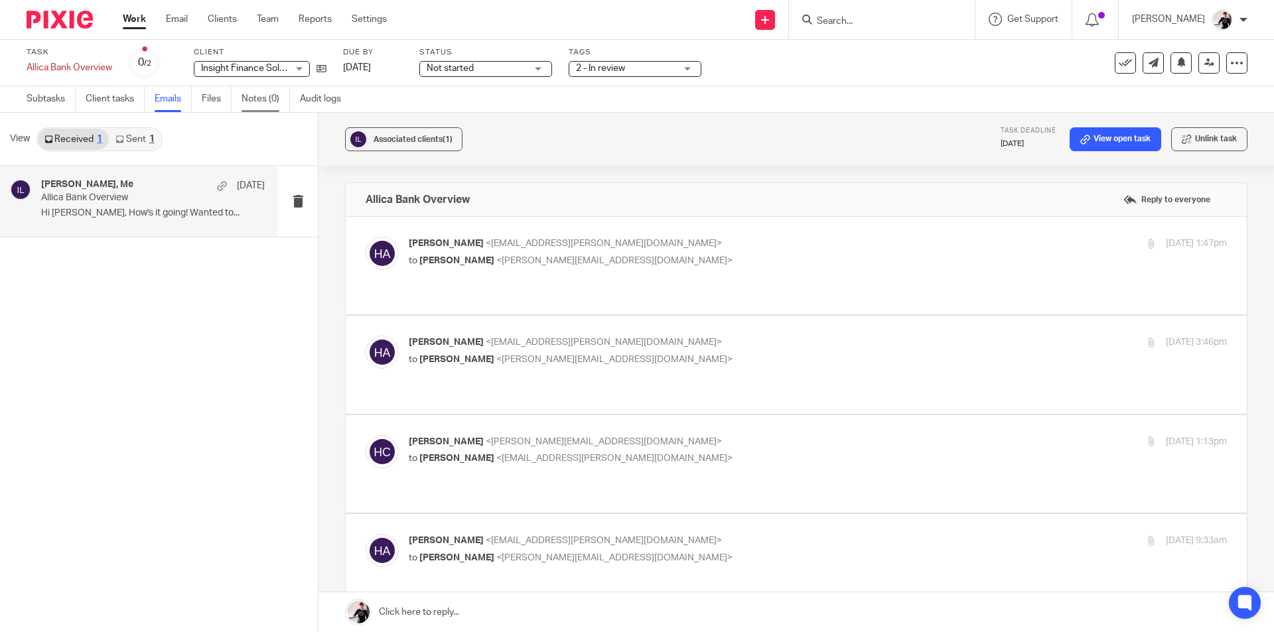
click at [259, 99] on link "Notes (0)" at bounding box center [265, 99] width 48 height 26
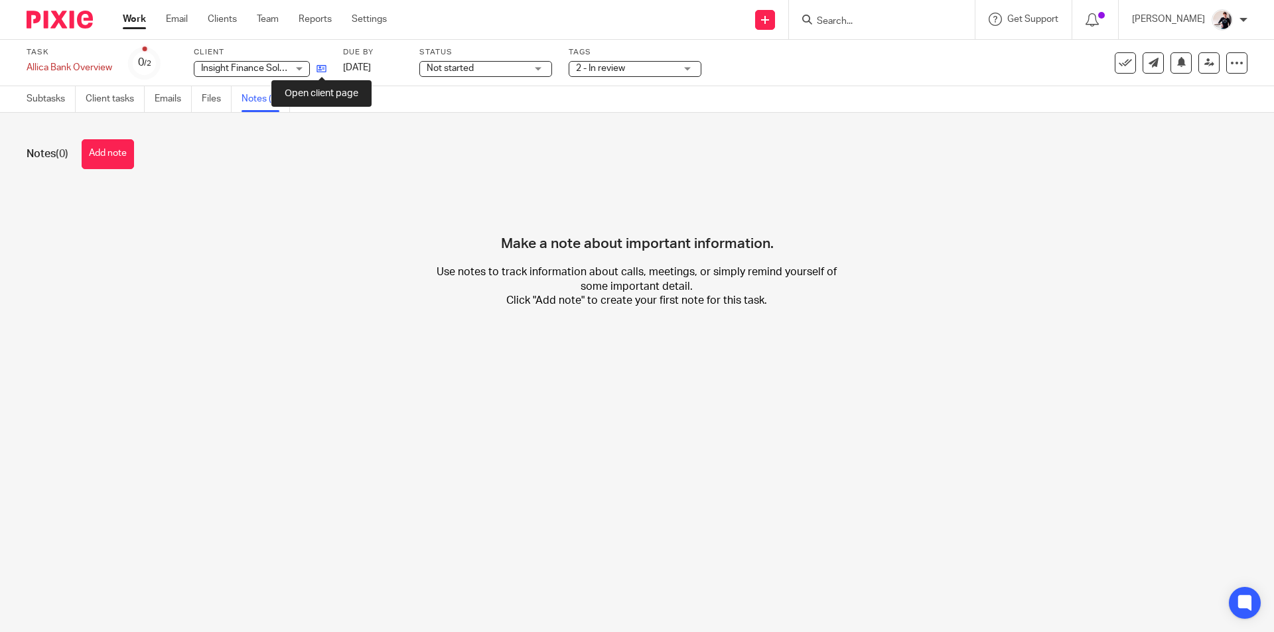
click at [322, 68] on icon at bounding box center [321, 69] width 10 height 10
click at [30, 98] on link "Subtasks" at bounding box center [51, 99] width 49 height 26
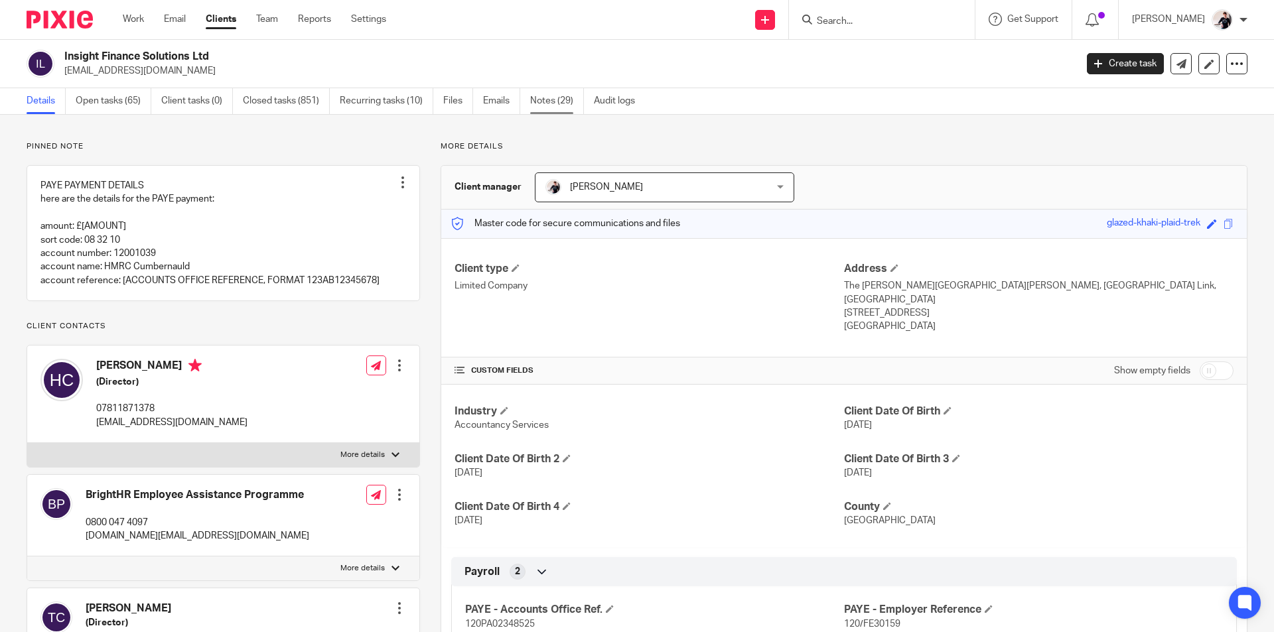
click at [537, 104] on link "Notes (29)" at bounding box center [557, 101] width 54 height 26
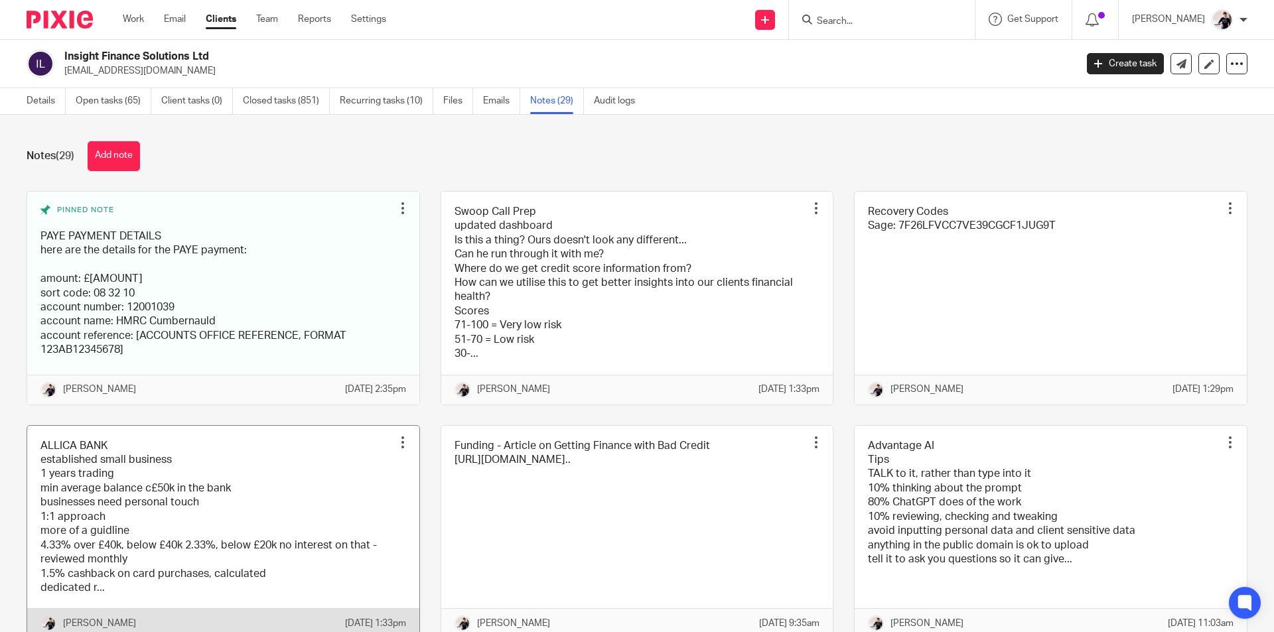
click at [254, 482] on link at bounding box center [223, 532] width 392 height 213
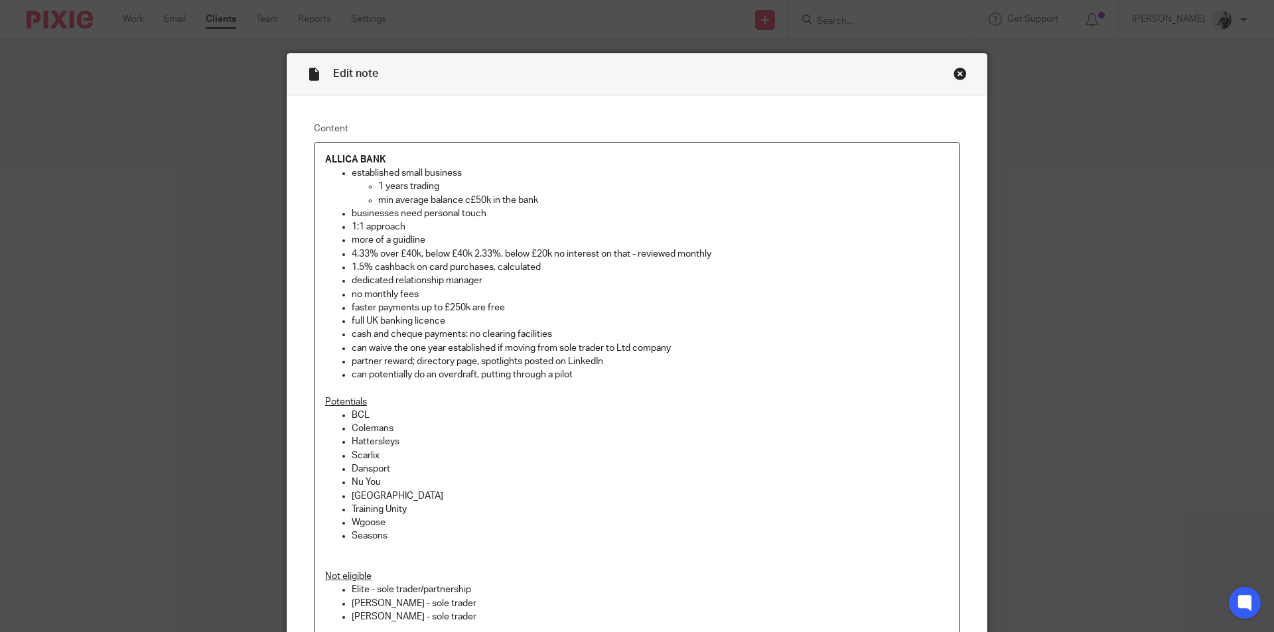
scroll to position [172, 0]
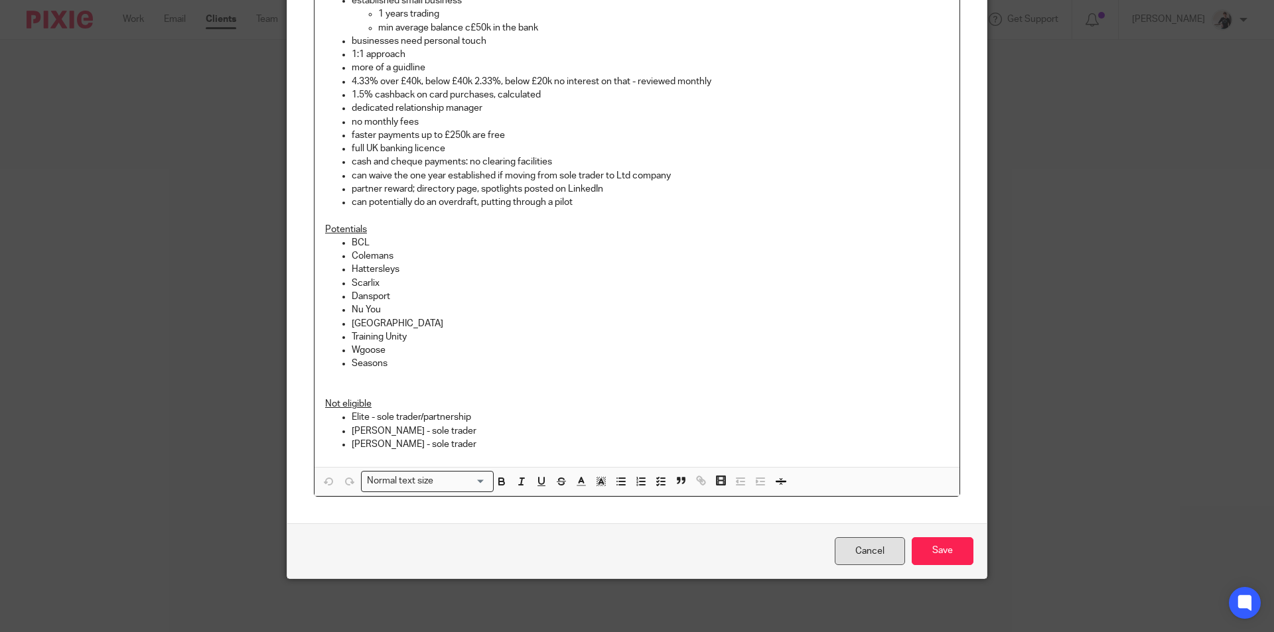
click at [850, 549] on link "Cancel" at bounding box center [869, 551] width 70 height 29
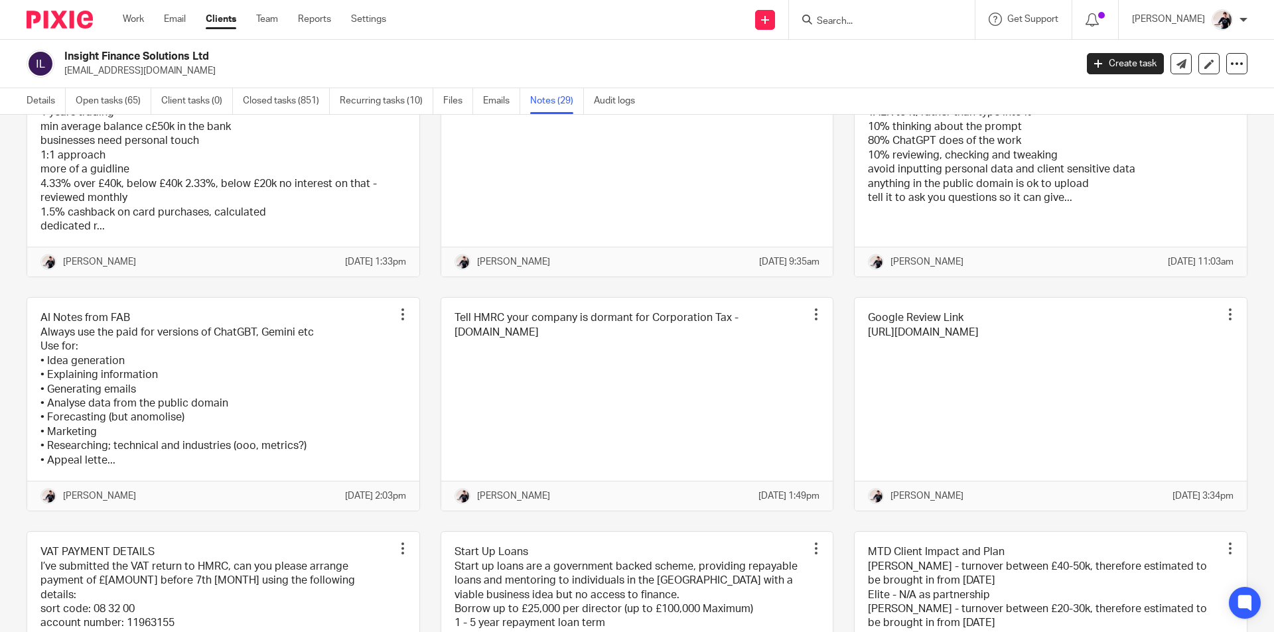
scroll to position [531, 0]
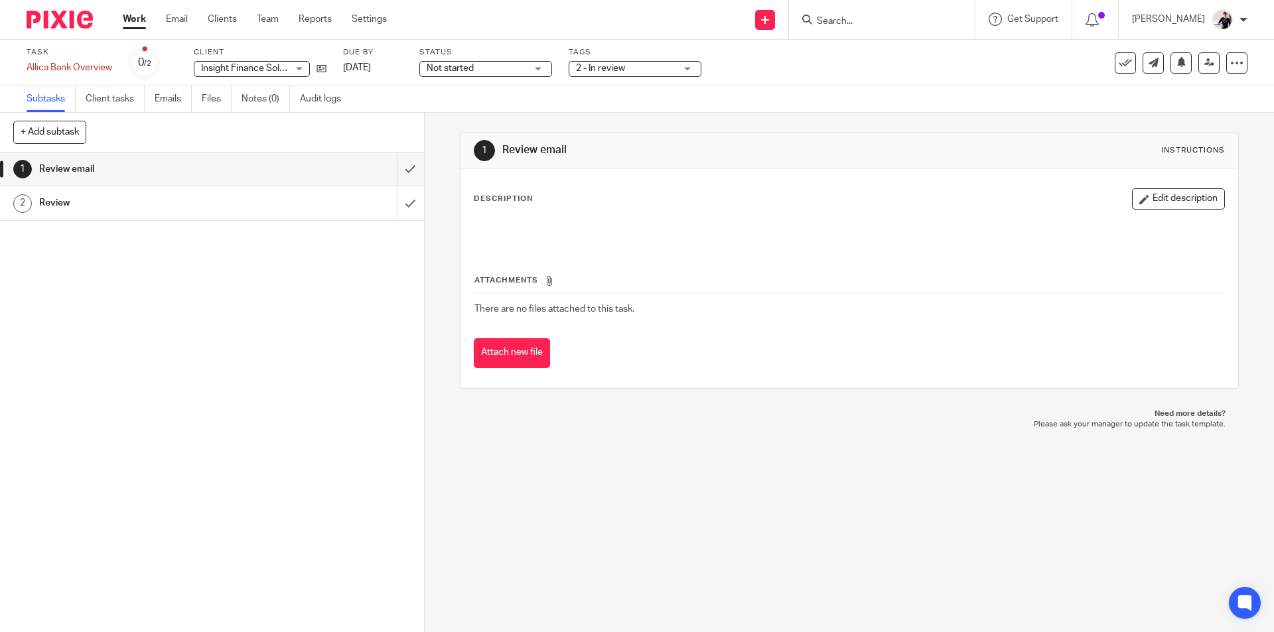
click at [137, 205] on h1 "Review" at bounding box center [153, 203] width 229 height 20
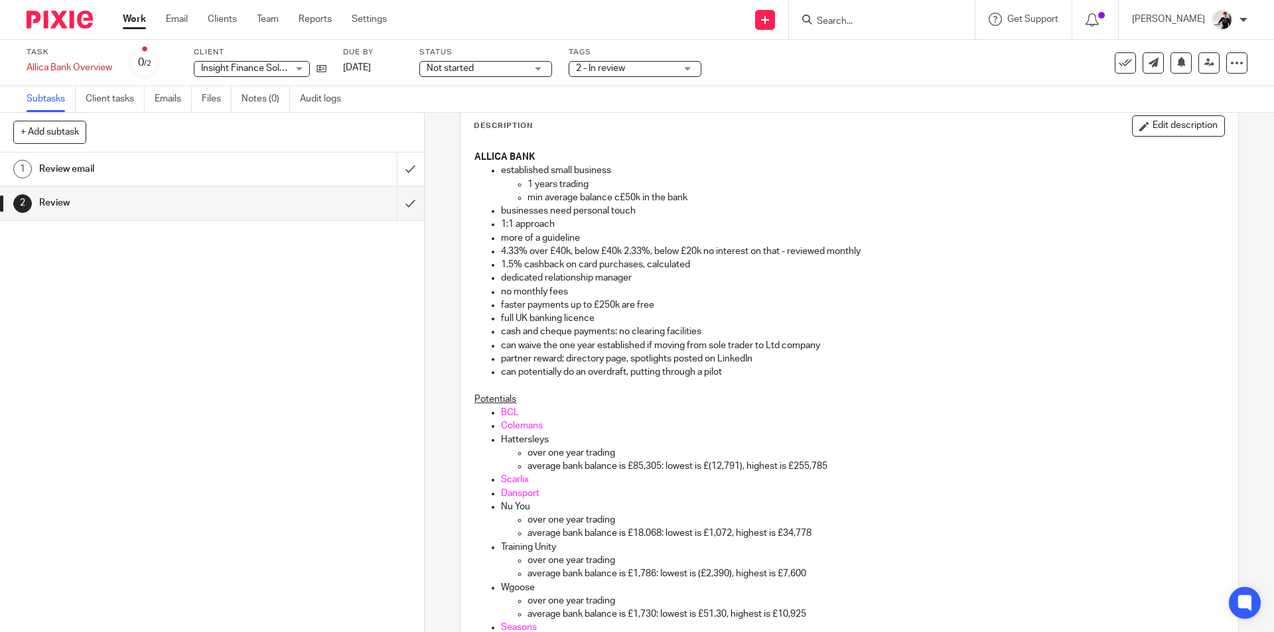
scroll to position [199, 0]
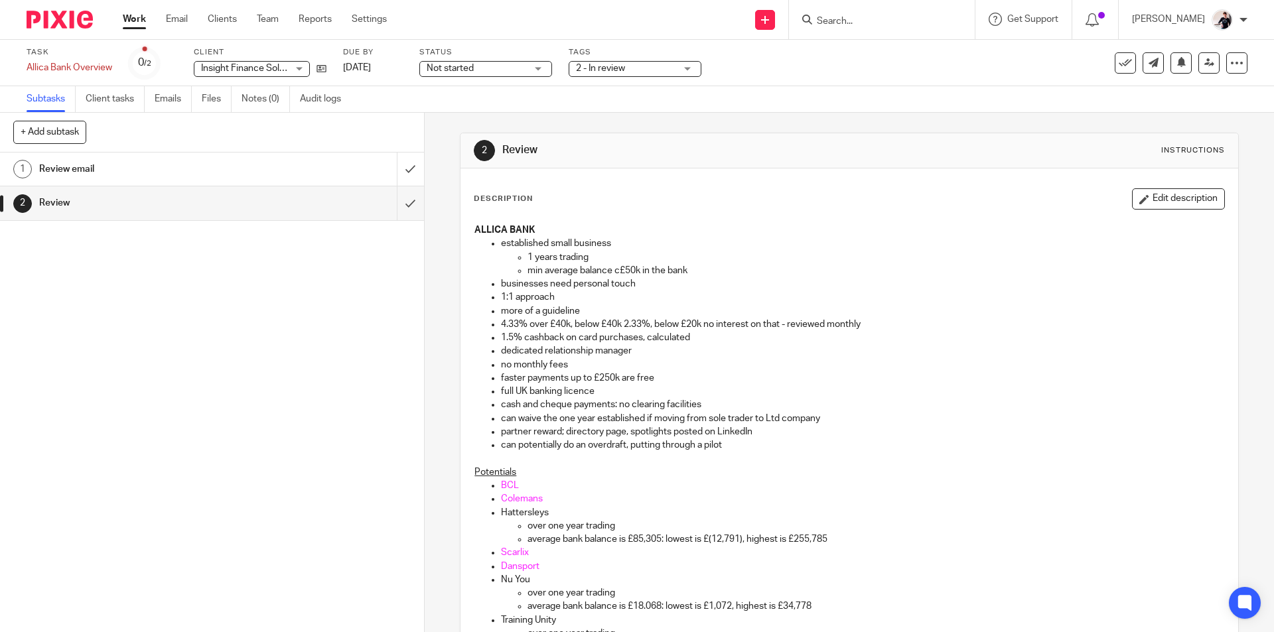
click at [125, 25] on link "Work" at bounding box center [134, 19] width 23 height 13
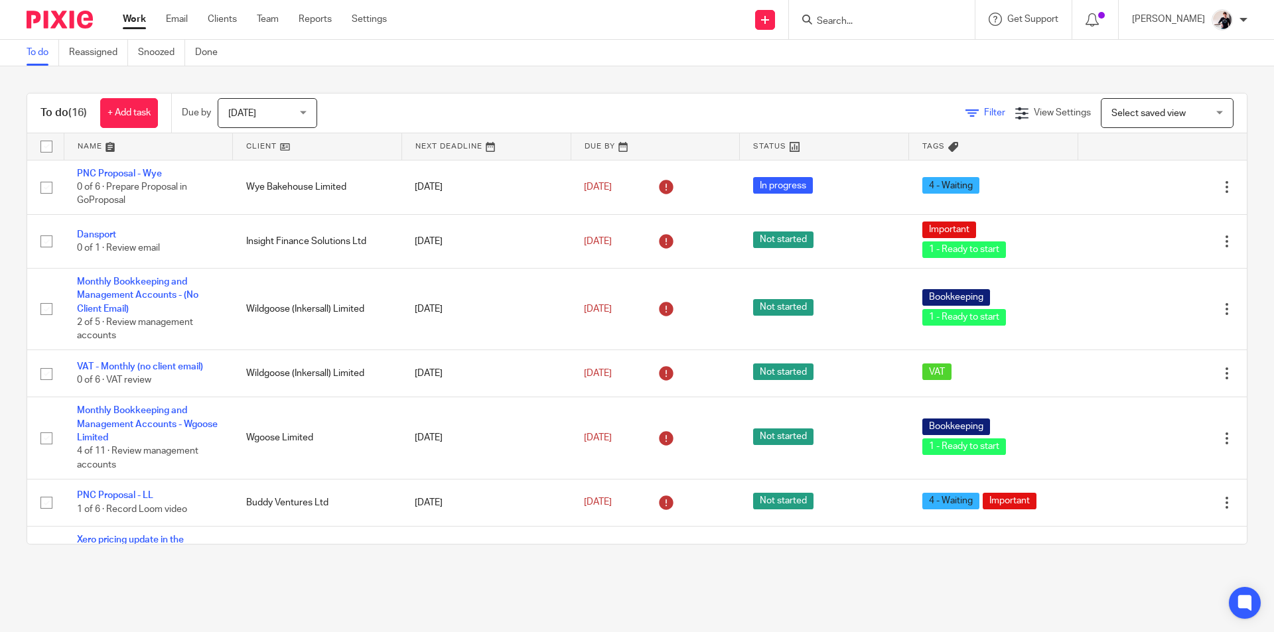
click at [965, 109] on icon at bounding box center [971, 113] width 13 height 13
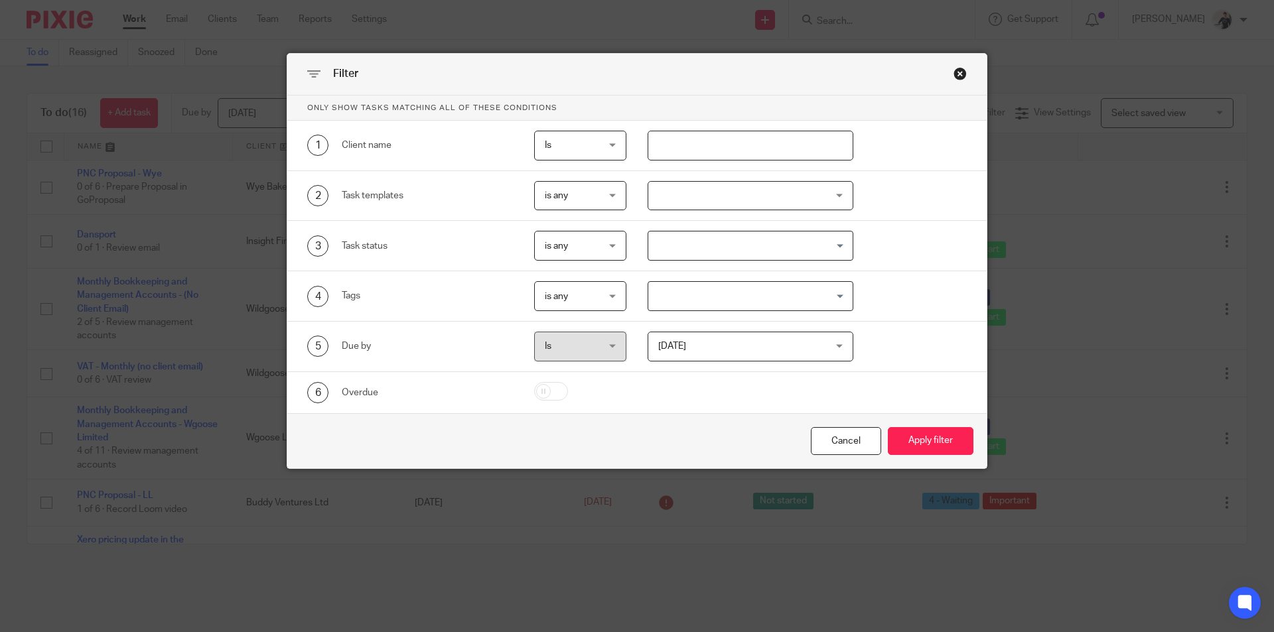
click at [681, 143] on input "text" at bounding box center [750, 146] width 206 height 30
type input "scarlix"
click at [946, 444] on button "Apply filter" at bounding box center [930, 441] width 86 height 29
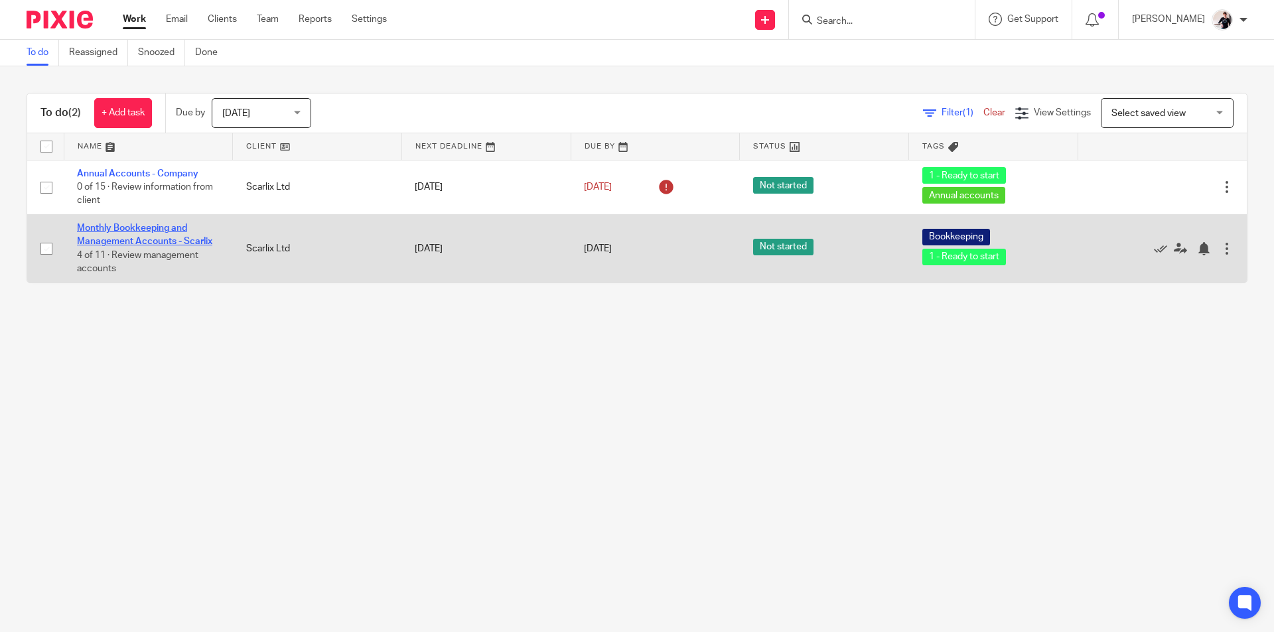
click at [183, 241] on link "Monthly Bookkeeping and Management Accounts - Scarlix" at bounding box center [144, 235] width 135 height 23
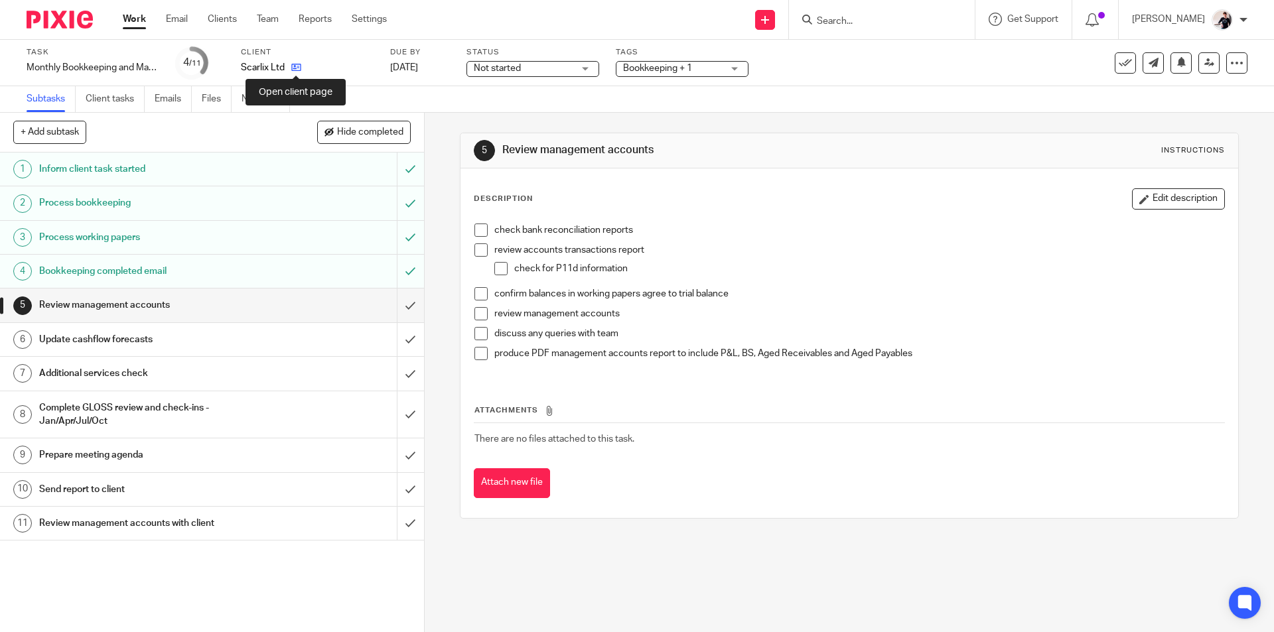
click at [298, 72] on icon at bounding box center [296, 67] width 10 height 10
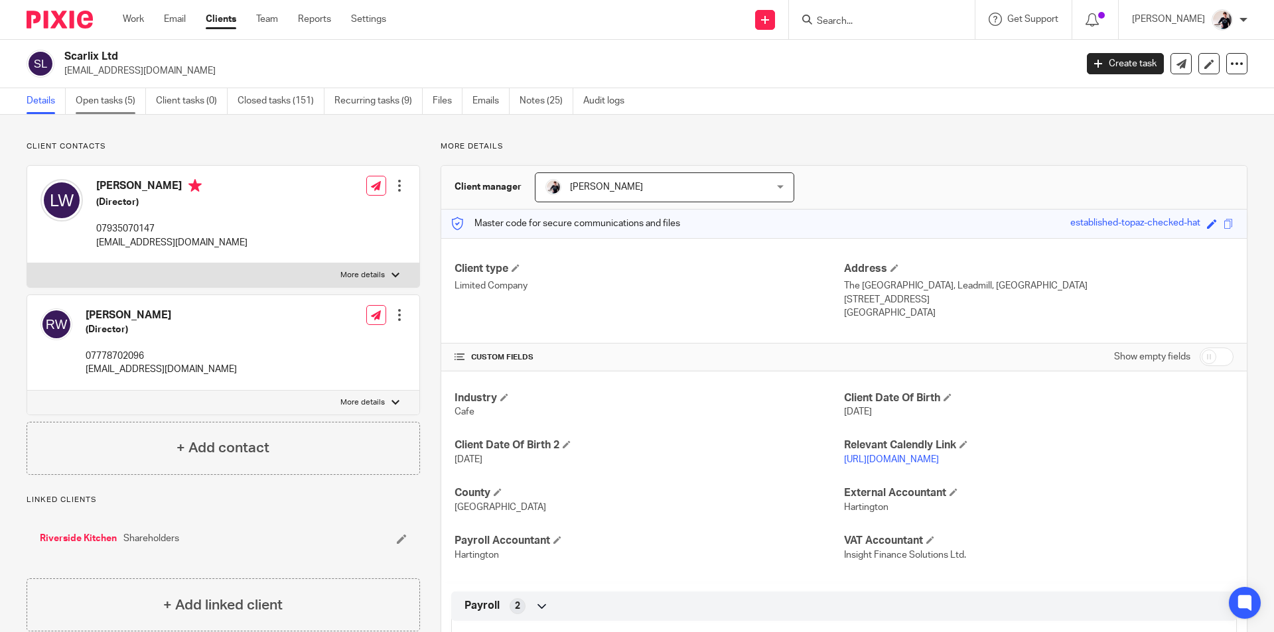
click at [129, 108] on link "Open tasks (5)" at bounding box center [111, 101] width 70 height 26
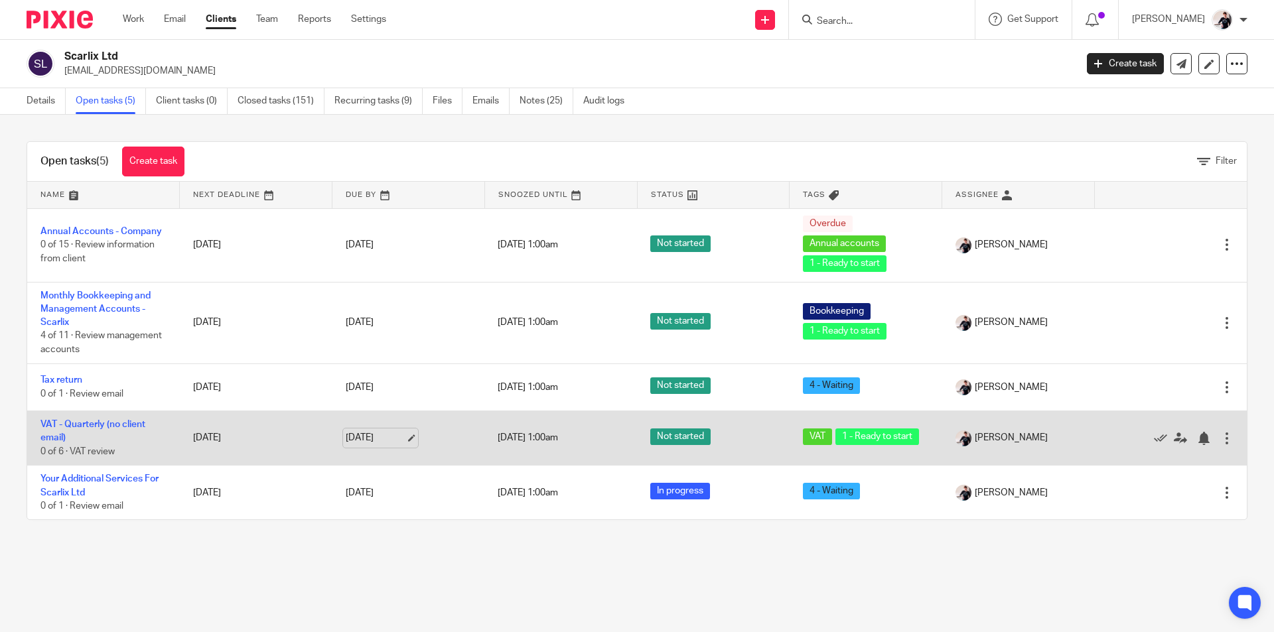
click at [367, 436] on link "18 Aug 2025" at bounding box center [376, 438] width 60 height 14
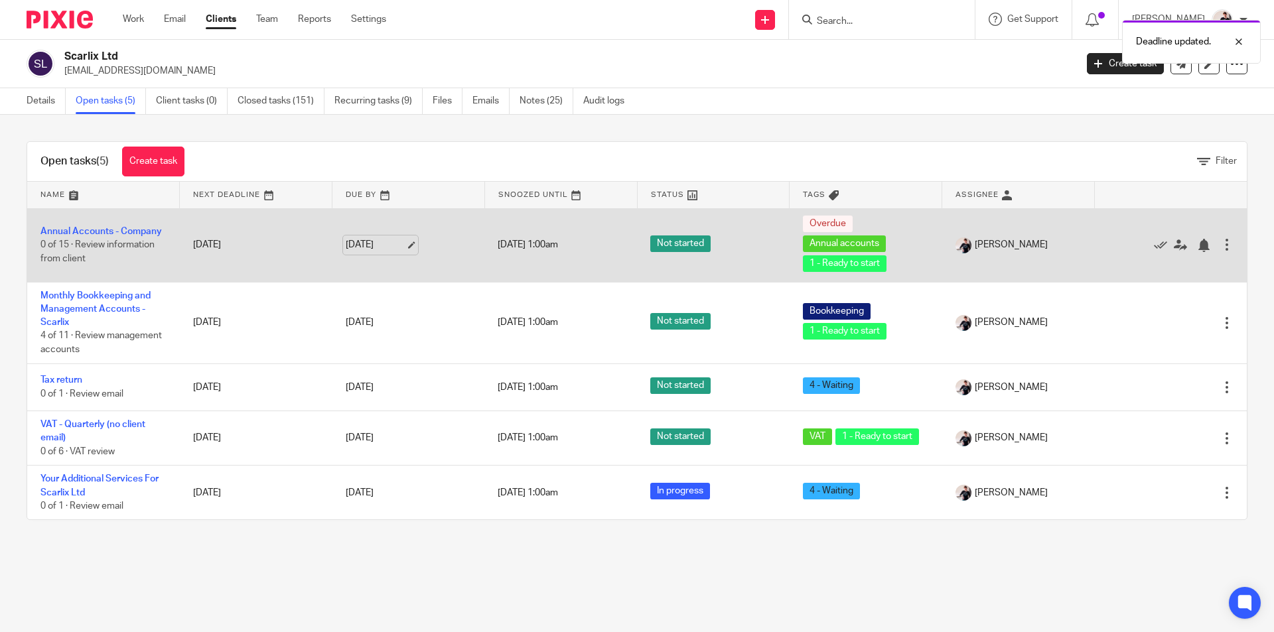
click at [352, 245] on link "14 Aug 2025" at bounding box center [376, 245] width 60 height 14
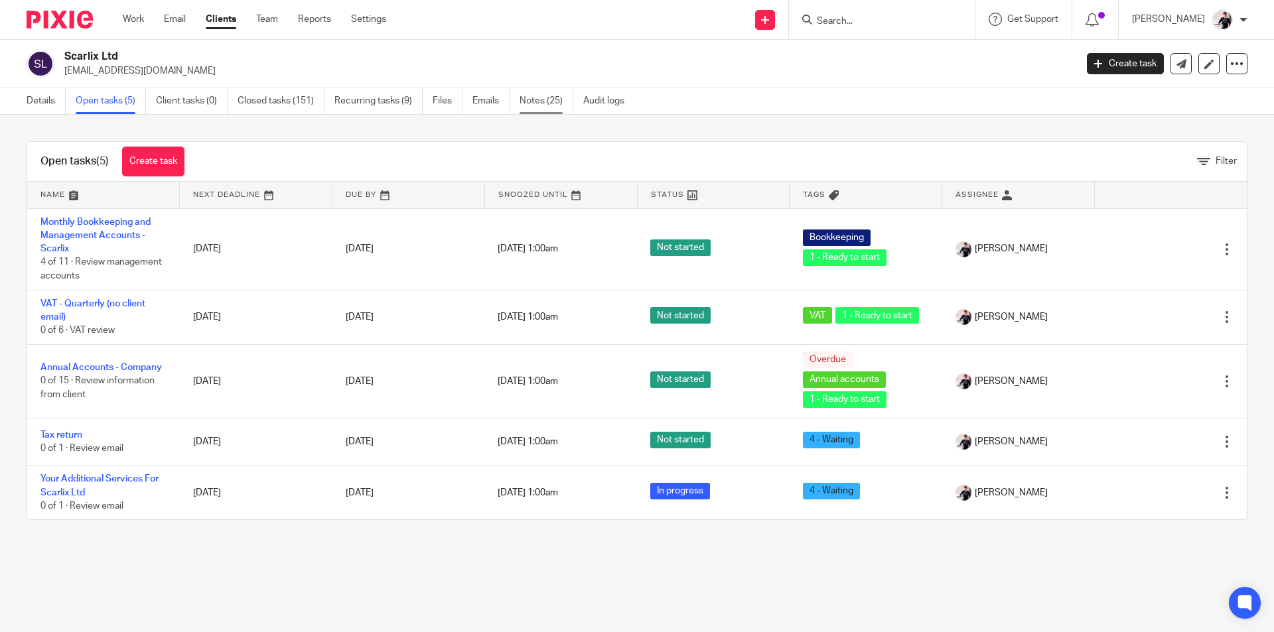
click at [545, 99] on link "Notes (25)" at bounding box center [546, 101] width 54 height 26
